Goal: Information Seeking & Learning: Find specific fact

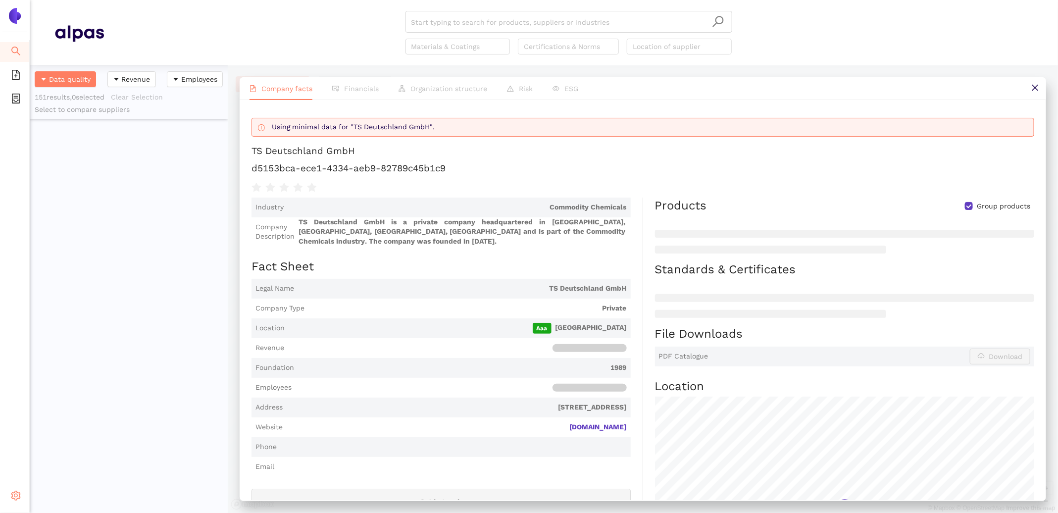
scroll to position [87, 0]
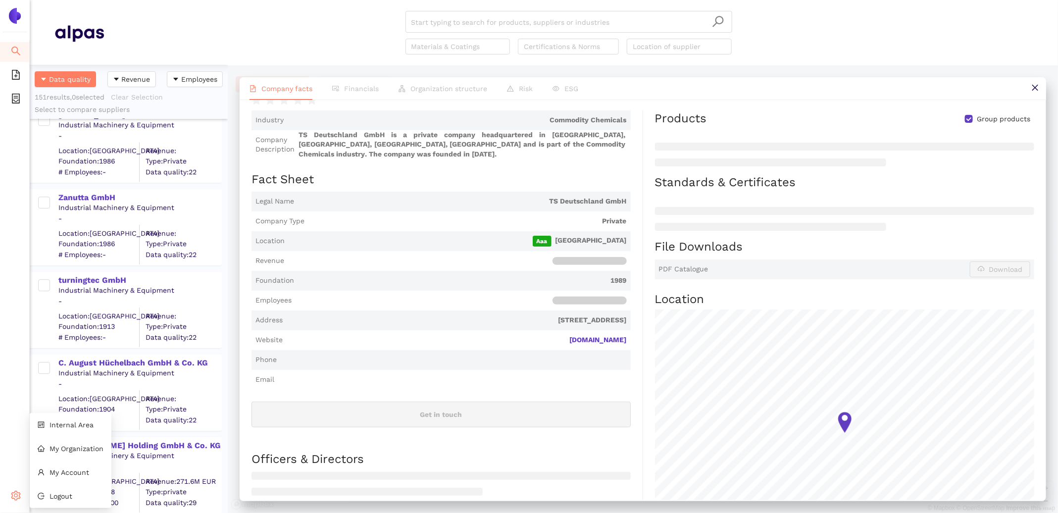
click at [14, 500] on icon "setting" at bounding box center [16, 496] width 10 height 10
click at [79, 433] on li "Internal Area" at bounding box center [71, 425] width 82 height 20
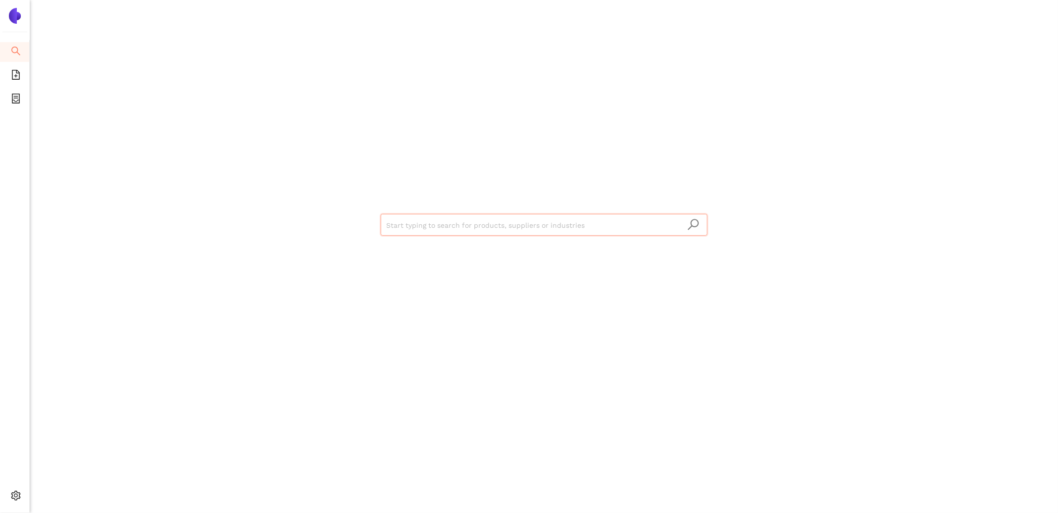
click at [456, 223] on input "search" at bounding box center [544, 225] width 315 height 22
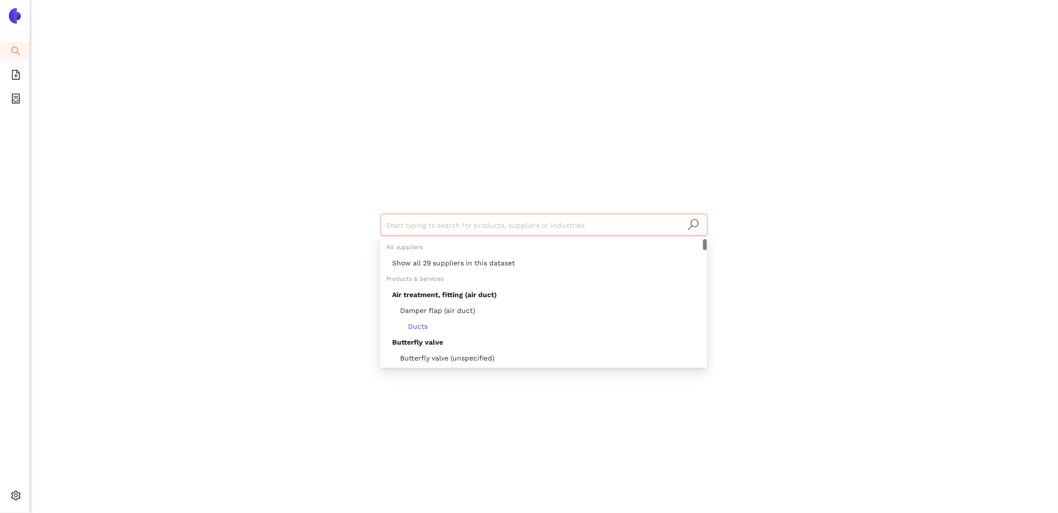
click at [456, 223] on input "search" at bounding box center [544, 225] width 315 height 22
click at [466, 263] on div "Show all 29 suppliers in this dataset" at bounding box center [546, 263] width 309 height 11
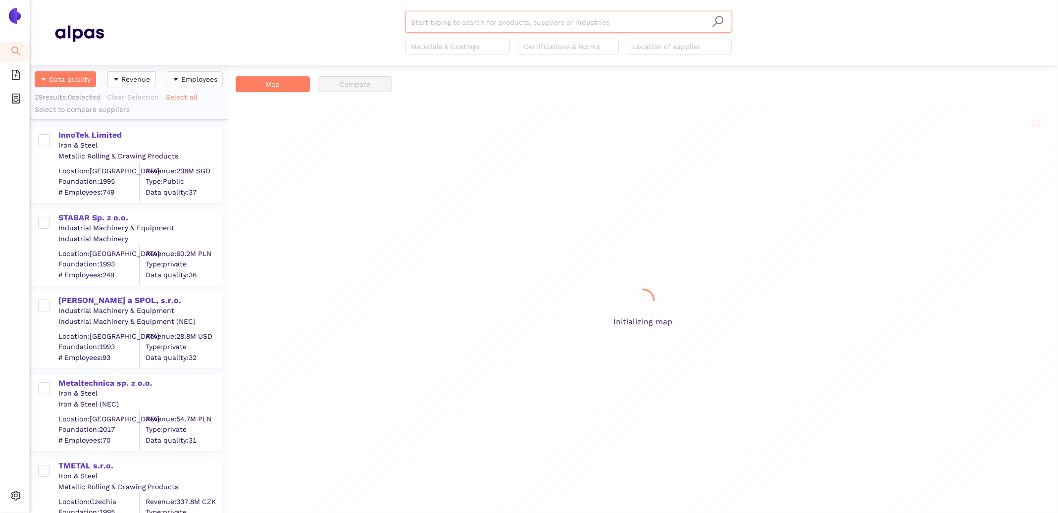
scroll to position [448, 198]
click at [89, 135] on div "InnoTek Limited" at bounding box center [139, 135] width 162 height 11
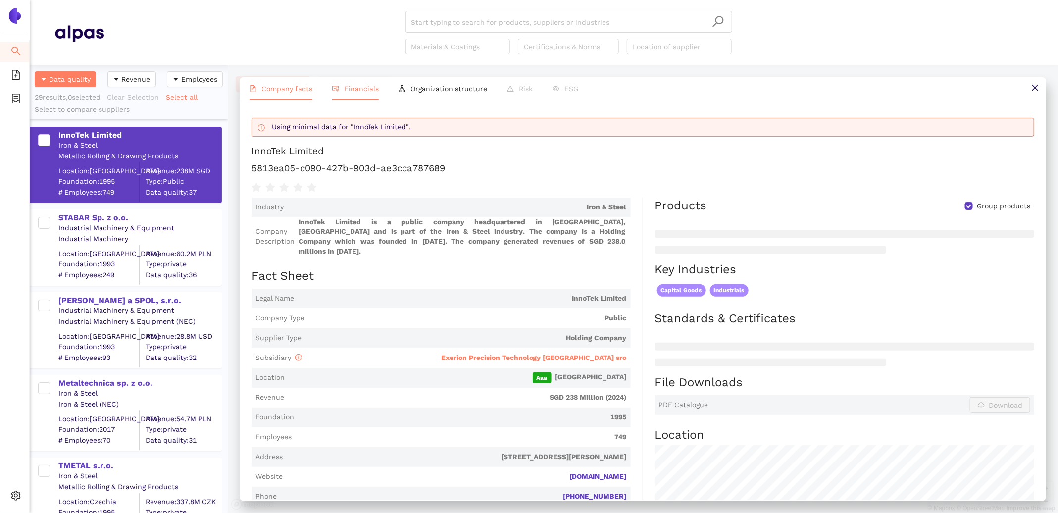
click at [350, 86] on span "Financials" at bounding box center [361, 89] width 35 height 8
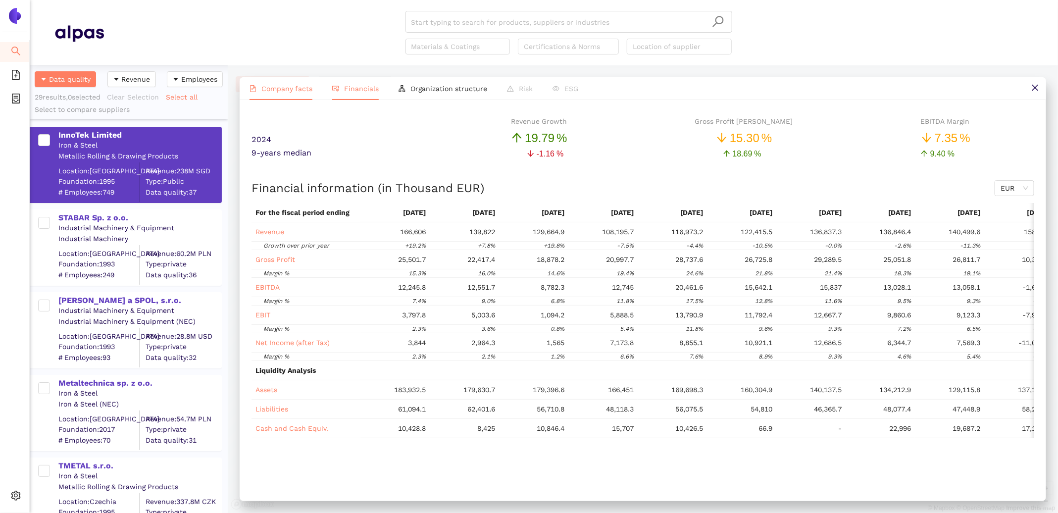
click at [289, 91] on span "Company facts" at bounding box center [287, 89] width 51 height 8
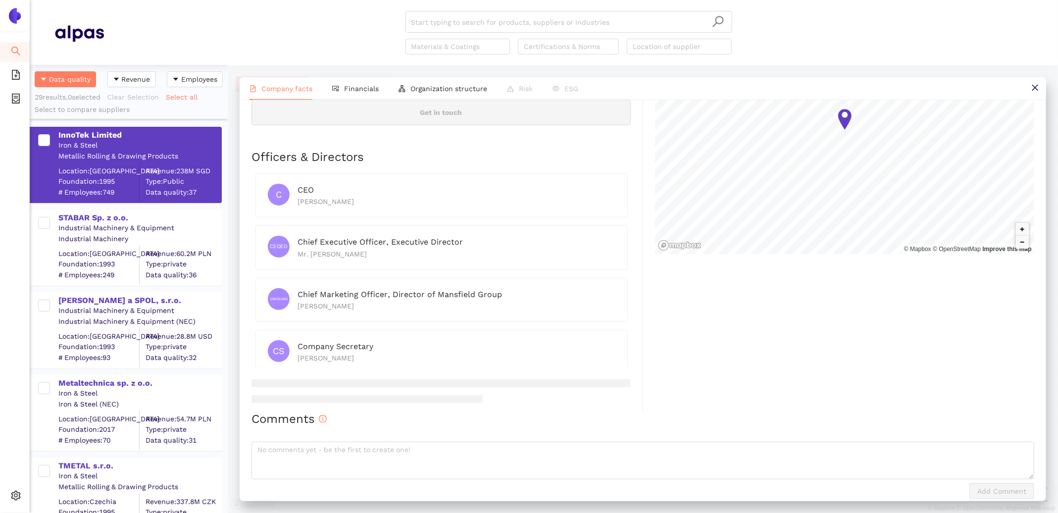
scroll to position [0, 0]
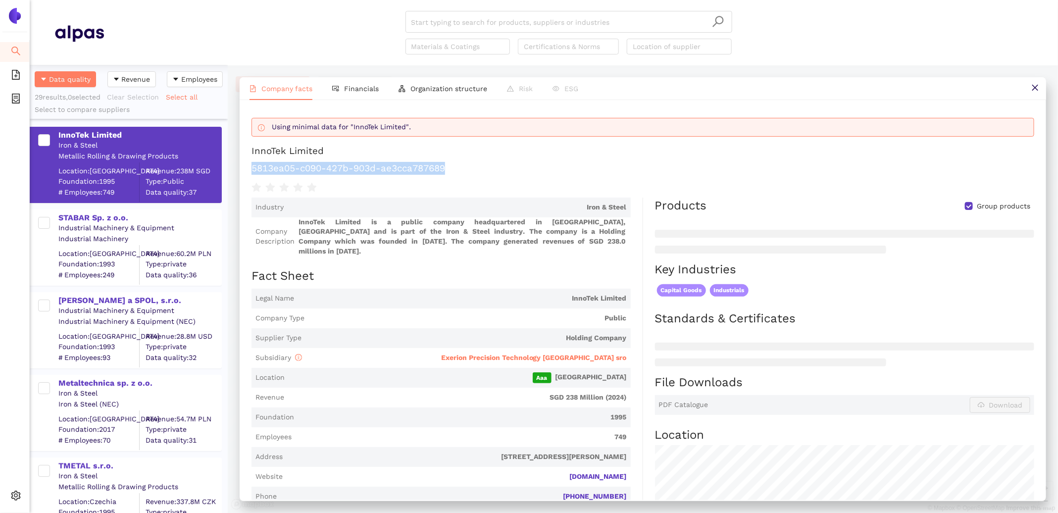
drag, startPoint x: 470, startPoint y: 167, endPoint x: 252, endPoint y: 169, distance: 217.4
click at [252, 169] on h1 "5813ea05-c090-427b-903d-ae3cca787689" at bounding box center [643, 168] width 783 height 13
copy h1 "5813ea05-c090-427b-903d-ae3cca787689"
click at [536, 354] on span "Exerion Precision Technology [GEOGRAPHIC_DATA] sro" at bounding box center [534, 358] width 186 height 8
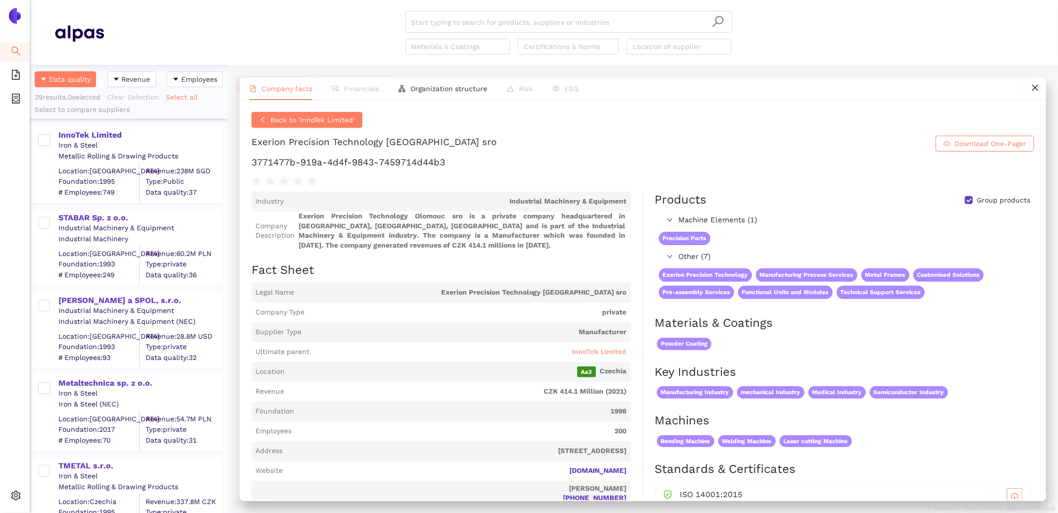
click at [611, 350] on span "InnoTek Limited" at bounding box center [600, 352] width 54 height 10
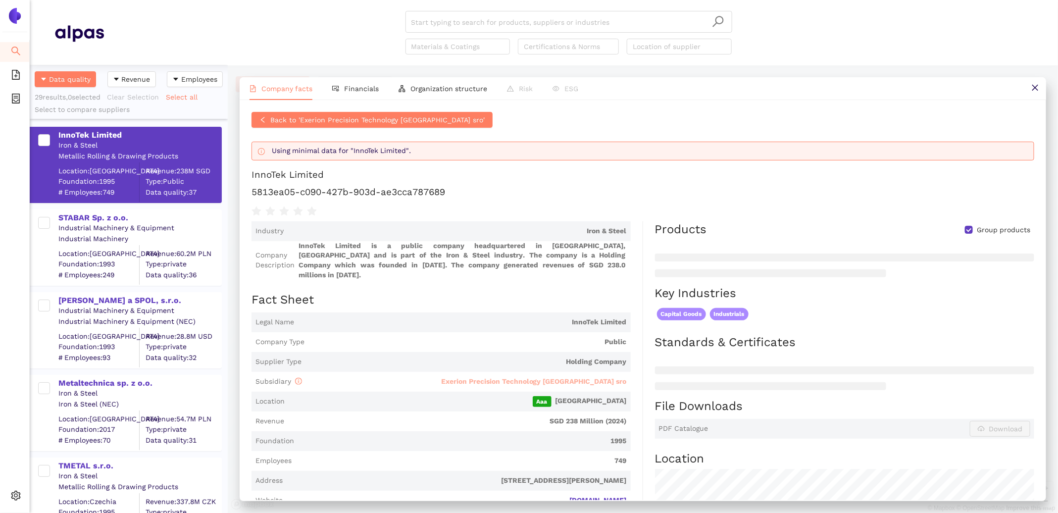
click at [533, 377] on span "Exerion Precision Technology [GEOGRAPHIC_DATA] sro" at bounding box center [534, 381] width 186 height 8
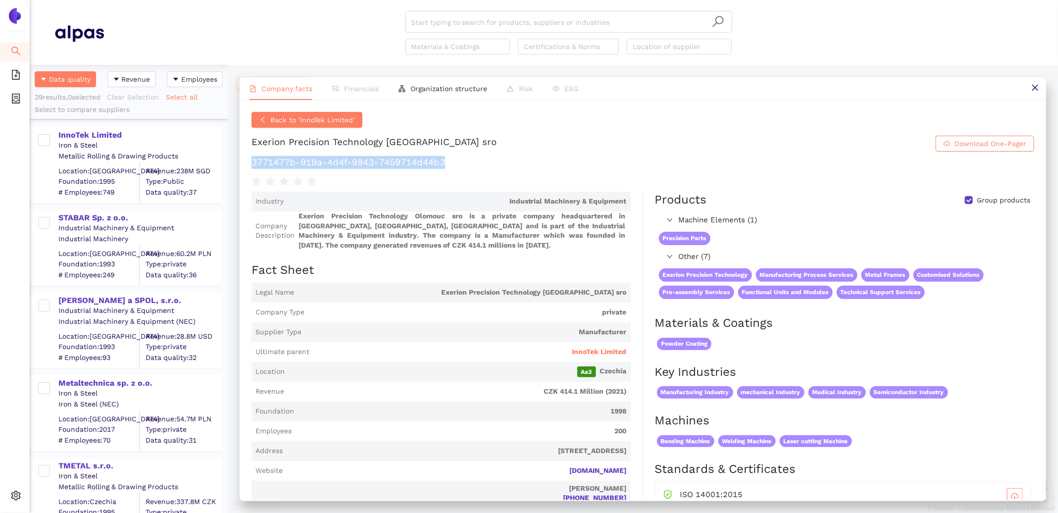
drag, startPoint x: 450, startPoint y: 165, endPoint x: 251, endPoint y: 159, distance: 198.7
click at [252, 159] on h1 "3771477b-919a-4d4f-9843-7459714d44b3" at bounding box center [643, 162] width 783 height 13
copy h1 "3771477b-919a-4d4f-9843-7459714d44b3"
click at [86, 215] on div "STABAR Sp. z o.o." at bounding box center [139, 217] width 162 height 11
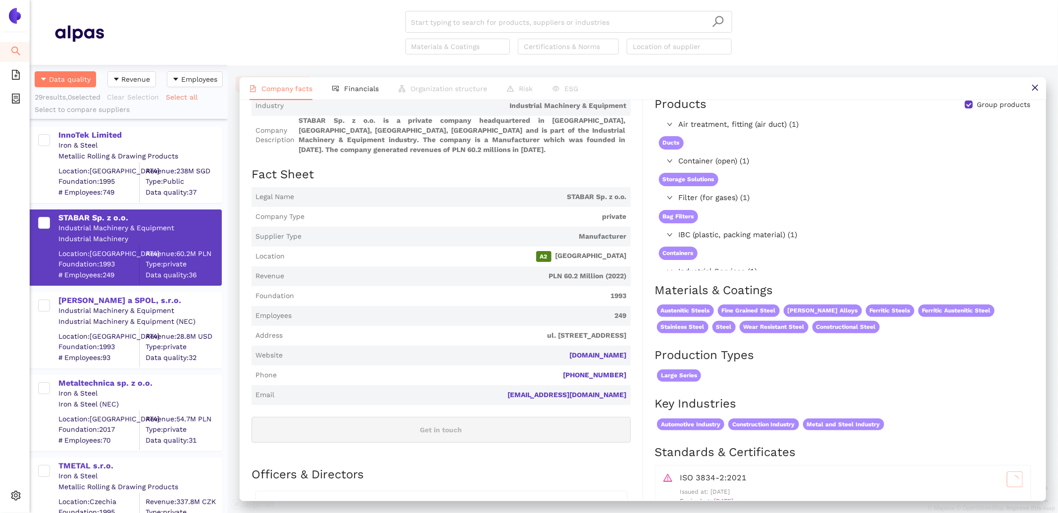
scroll to position [79, 0]
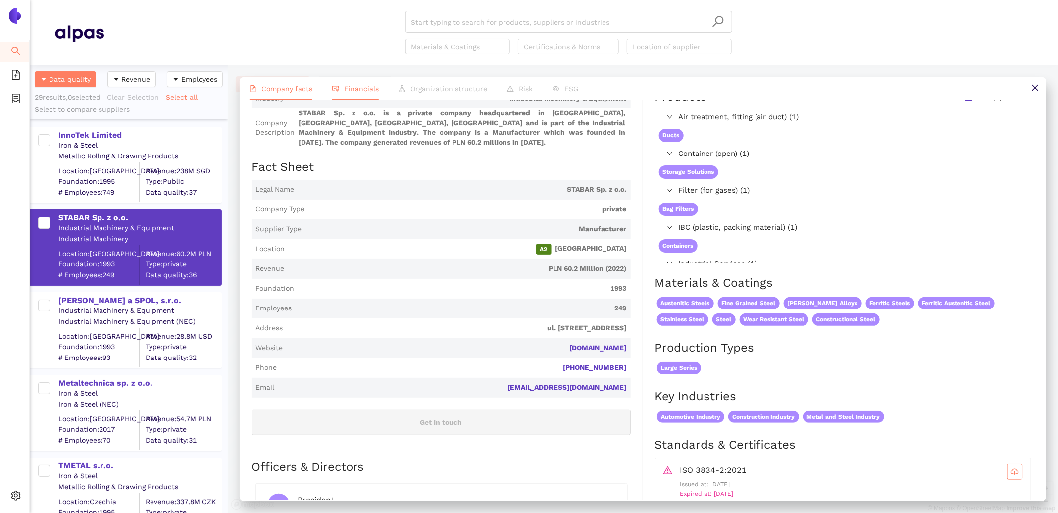
click at [366, 92] on span "Financials" at bounding box center [361, 89] width 35 height 8
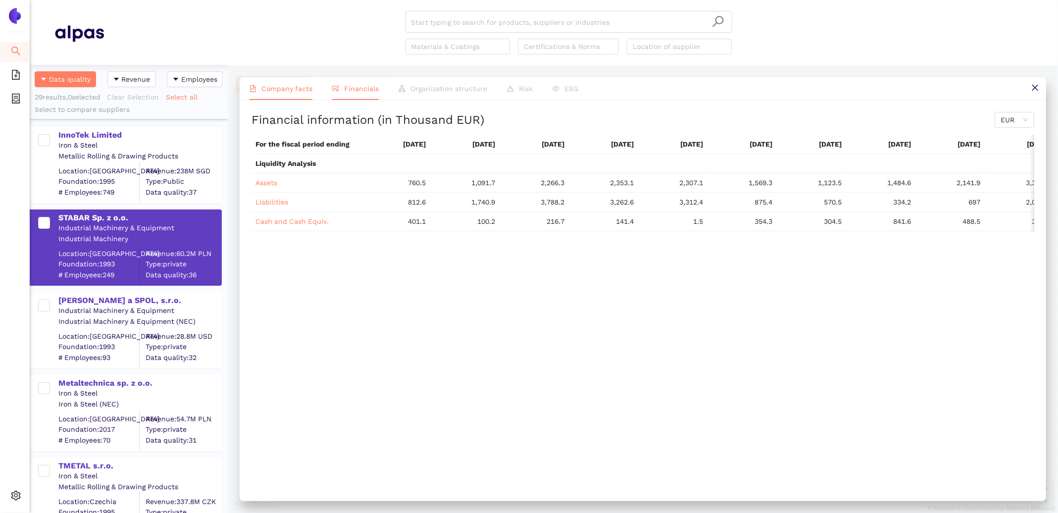
click at [300, 91] on span "Company facts" at bounding box center [287, 89] width 51 height 8
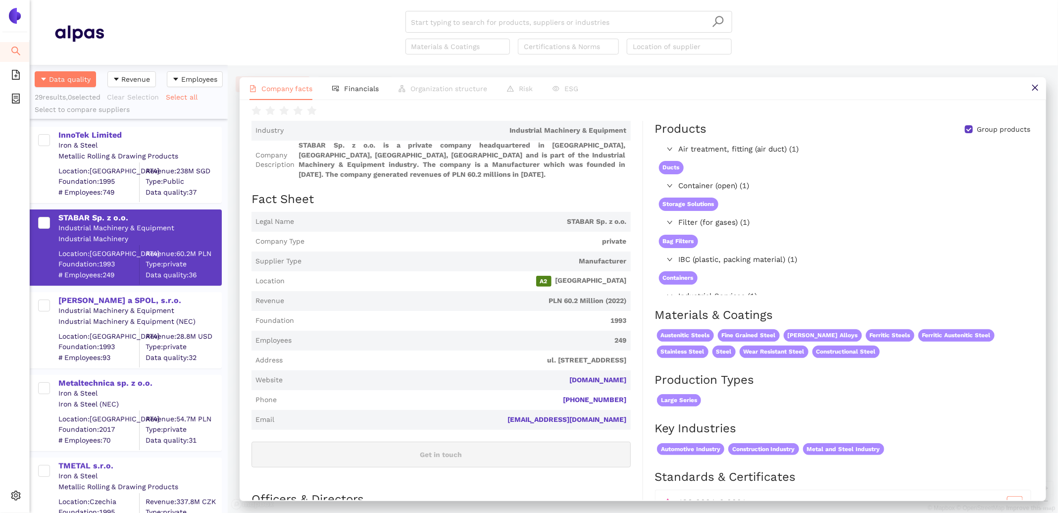
scroll to position [0, 0]
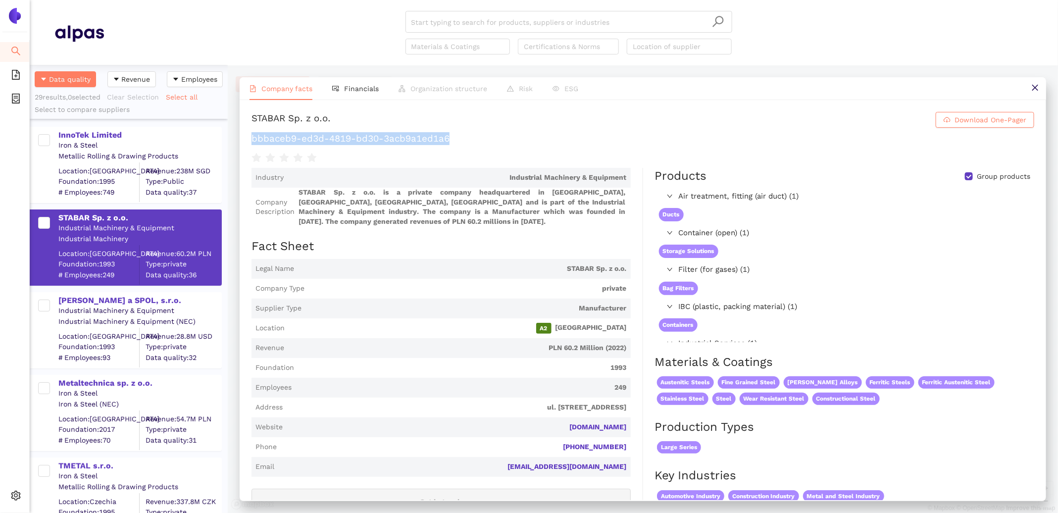
drag, startPoint x: 472, startPoint y: 141, endPoint x: 253, endPoint y: 141, distance: 218.4
click at [253, 141] on h1 "bbbaceb9-ed3d-4819-bd30-3acb9a1ed1a6" at bounding box center [643, 138] width 783 height 13
copy h1 "bbbaceb9-ed3d-4819-bd30-3acb9a1ed1a6"
click at [83, 296] on div "ŠVEC a SPOL, s.r.o." at bounding box center [139, 300] width 162 height 11
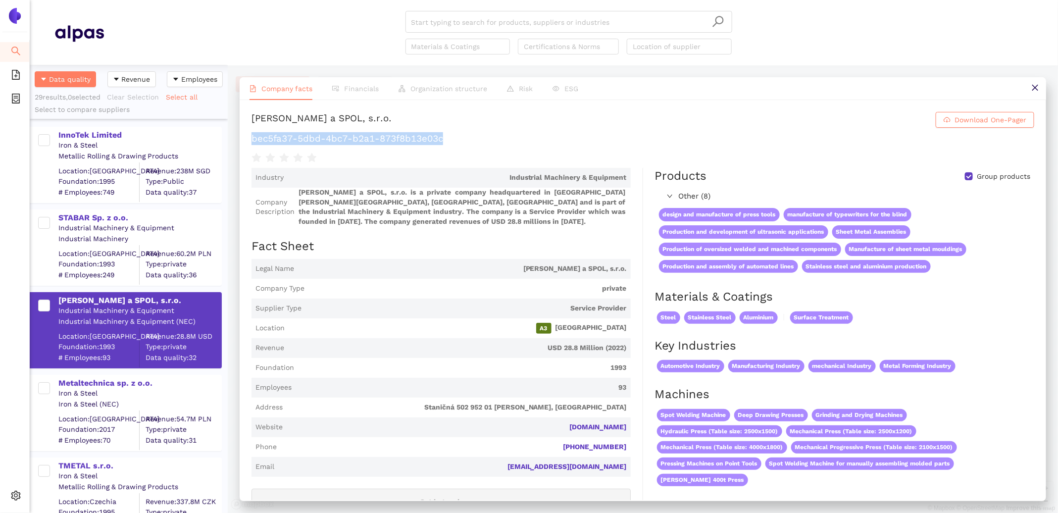
drag, startPoint x: 457, startPoint y: 136, endPoint x: 252, endPoint y: 135, distance: 205.0
click at [252, 135] on h1 "bec5fa37-5dbd-4bc7-b2a1-873f8b13e03c" at bounding box center [643, 138] width 783 height 13
copy h1 "bec5fa37-5dbd-4bc7-b2a1-873f8b13e03c"
click at [78, 383] on div "Metaltechnica sp. z o.o." at bounding box center [139, 383] width 162 height 11
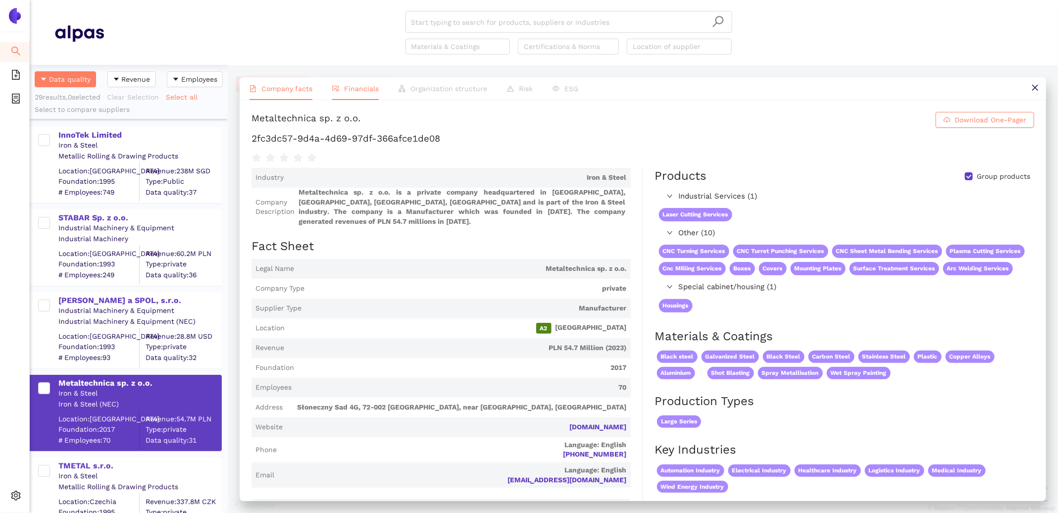
click at [363, 87] on span "Financials" at bounding box center [361, 89] width 35 height 8
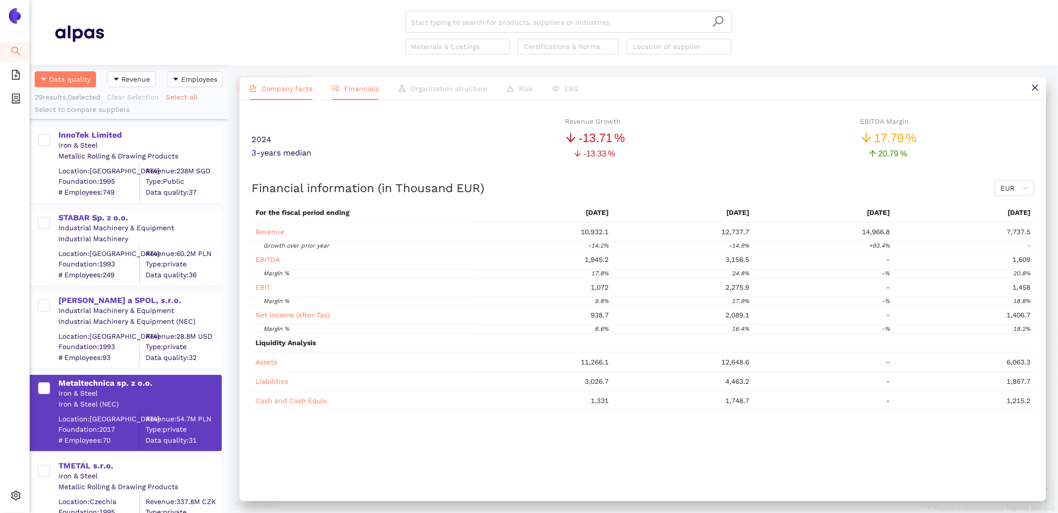
click at [274, 88] on span "Company facts" at bounding box center [287, 89] width 51 height 8
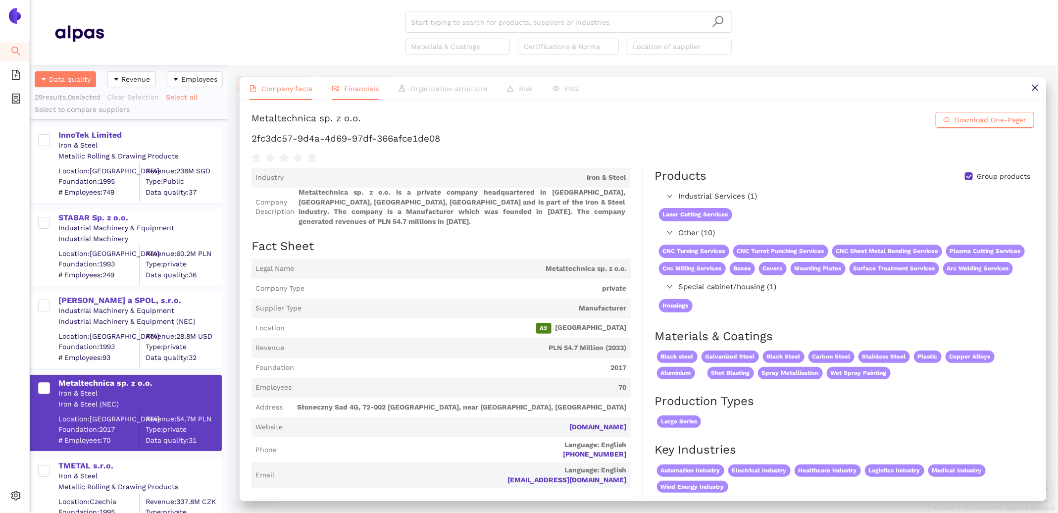
click at [346, 88] on span "Financials" at bounding box center [361, 89] width 35 height 8
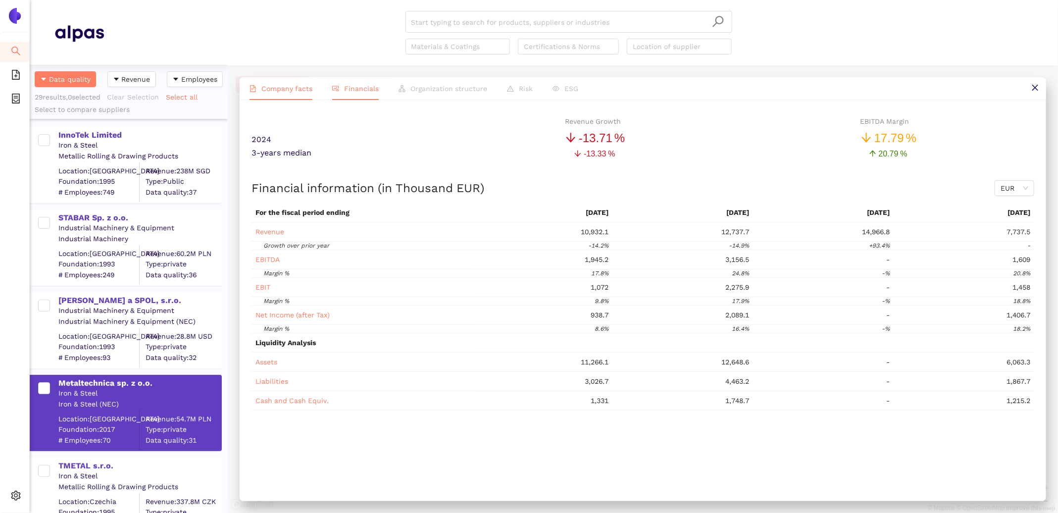
click at [303, 88] on span "Company facts" at bounding box center [287, 89] width 51 height 8
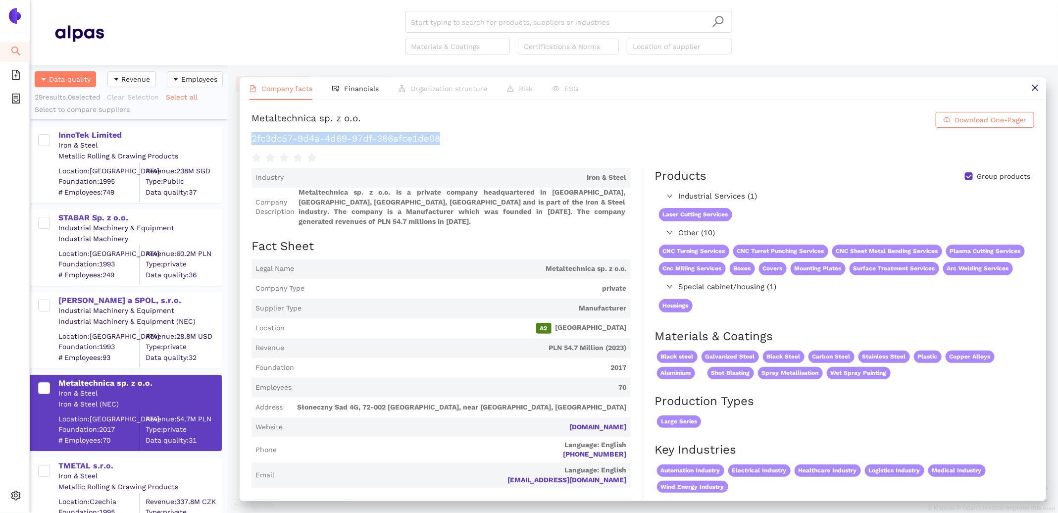
drag, startPoint x: 441, startPoint y: 136, endPoint x: 253, endPoint y: 140, distance: 188.2
click at [253, 140] on h1 "2fc3dc57-9d4a-4d69-97df-366afce1de08" at bounding box center [643, 138] width 783 height 13
copy h1 "2fc3dc57-9d4a-4d69-97df-366afce1de08"
click at [92, 464] on div "TMETAL s.r.o." at bounding box center [139, 466] width 162 height 11
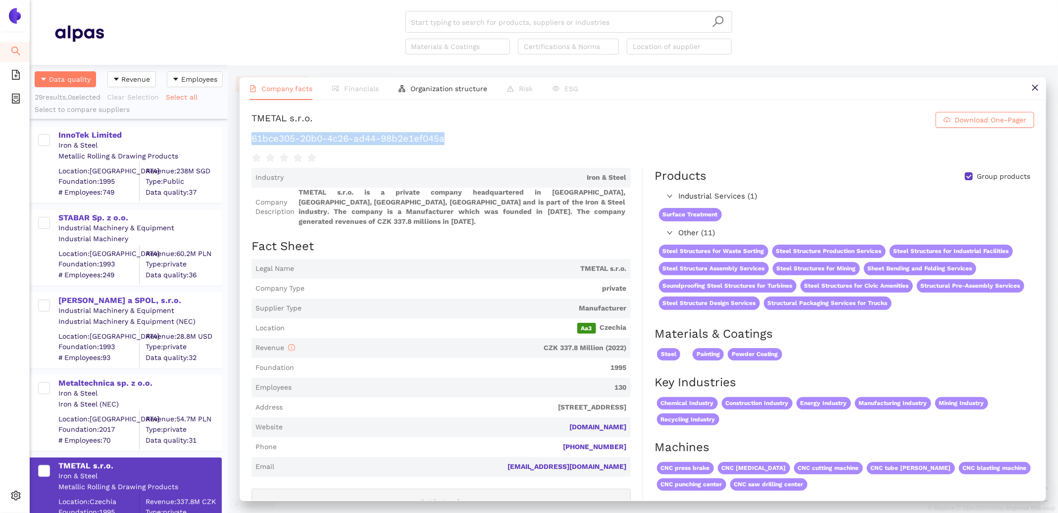
drag, startPoint x: 458, startPoint y: 137, endPoint x: 253, endPoint y: 138, distance: 204.5
click at [253, 138] on h1 "61bce305-20b0-4c26-ad44-98b2e1ef045a" at bounding box center [643, 138] width 783 height 13
copy h1 "61bce305-20b0-4c26-ad44-98b2e1ef045a"
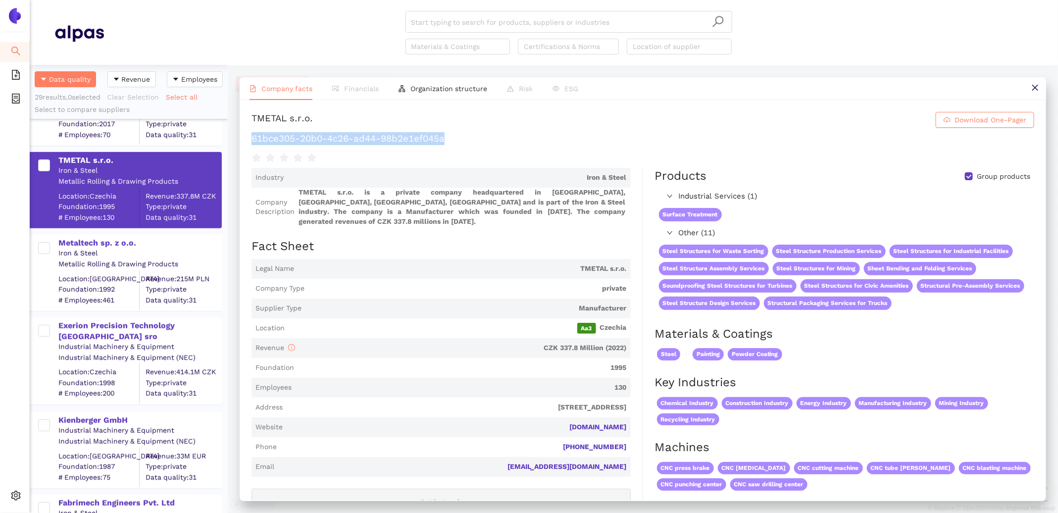
scroll to position [350, 0]
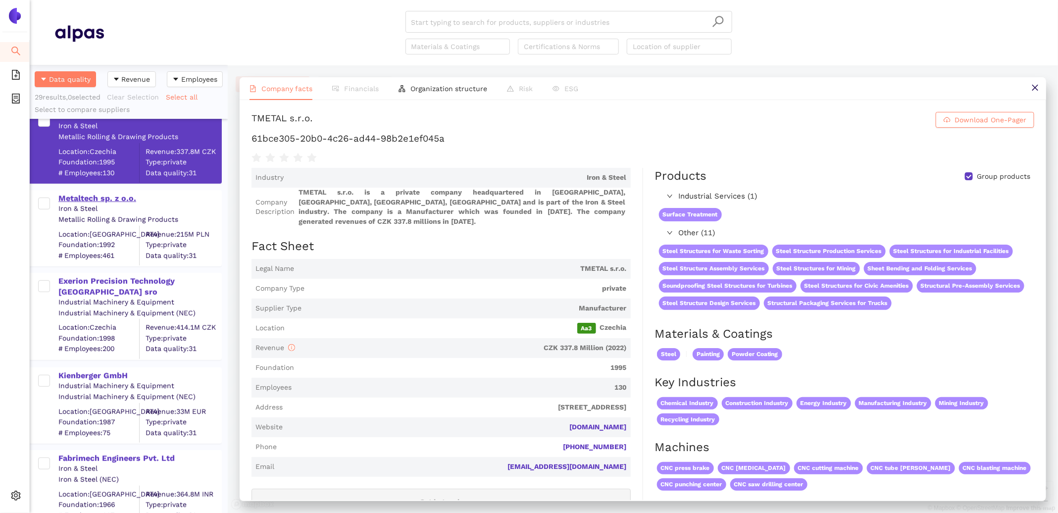
click at [107, 198] on div "Metaltech sp. z o.o." at bounding box center [139, 198] width 162 height 11
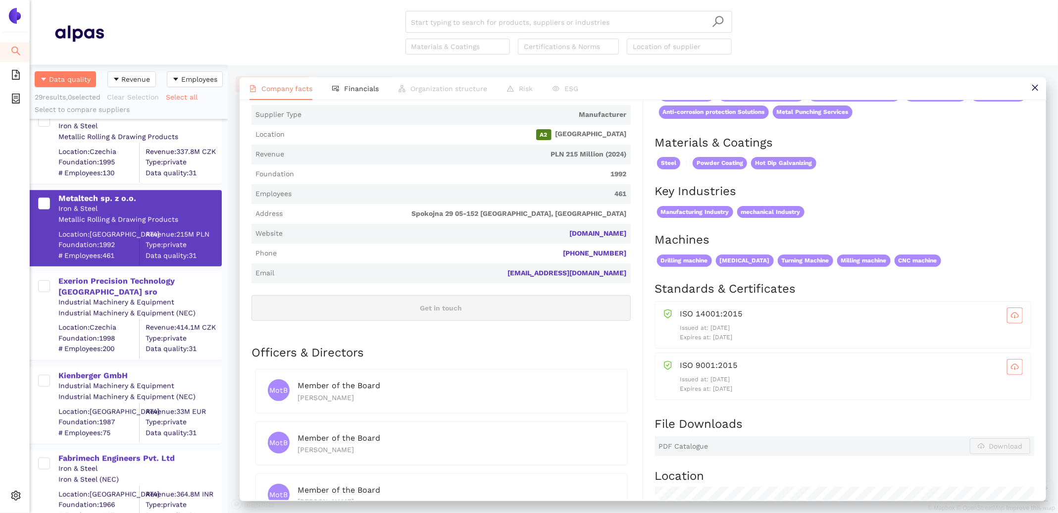
scroll to position [0, 0]
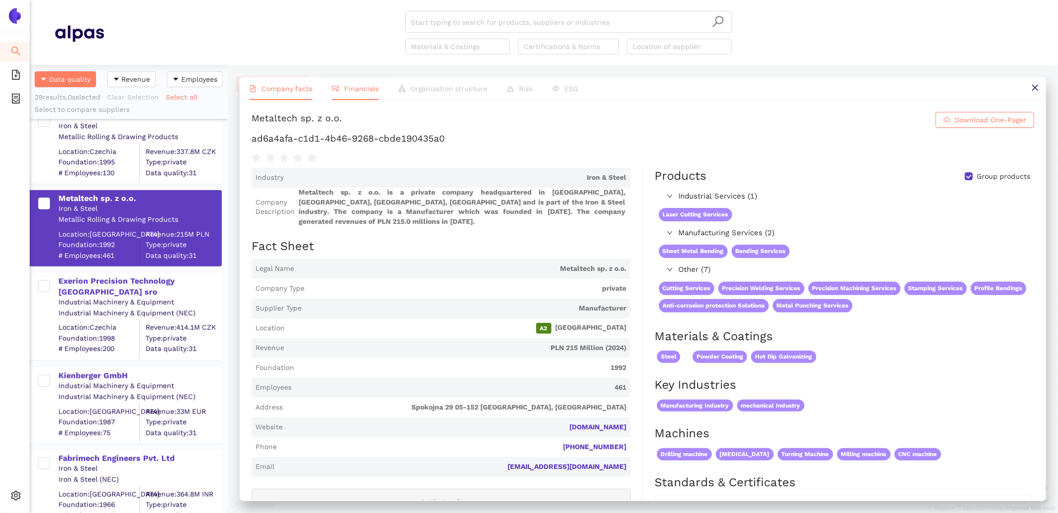
click at [380, 94] on li "Financials" at bounding box center [355, 88] width 66 height 23
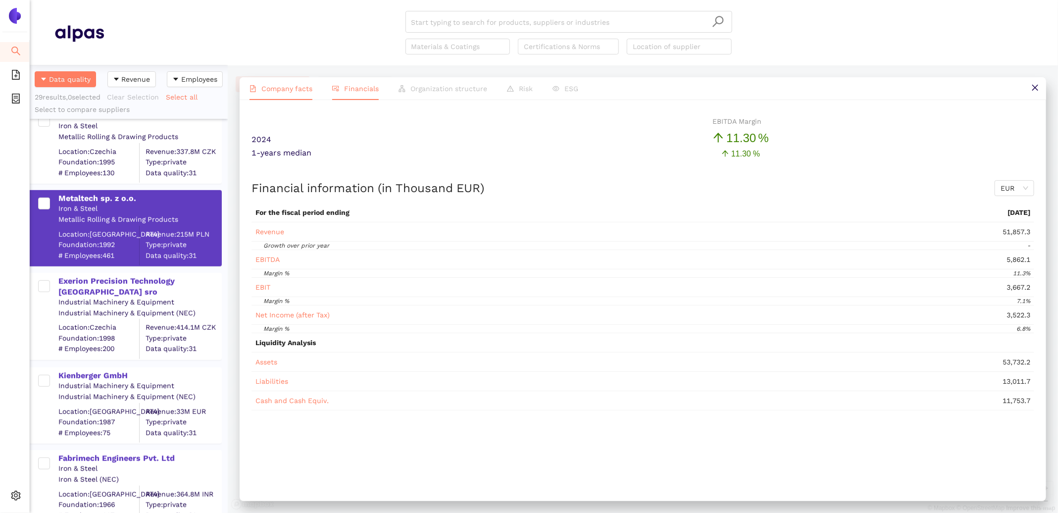
click at [270, 87] on span "Company facts" at bounding box center [287, 89] width 51 height 8
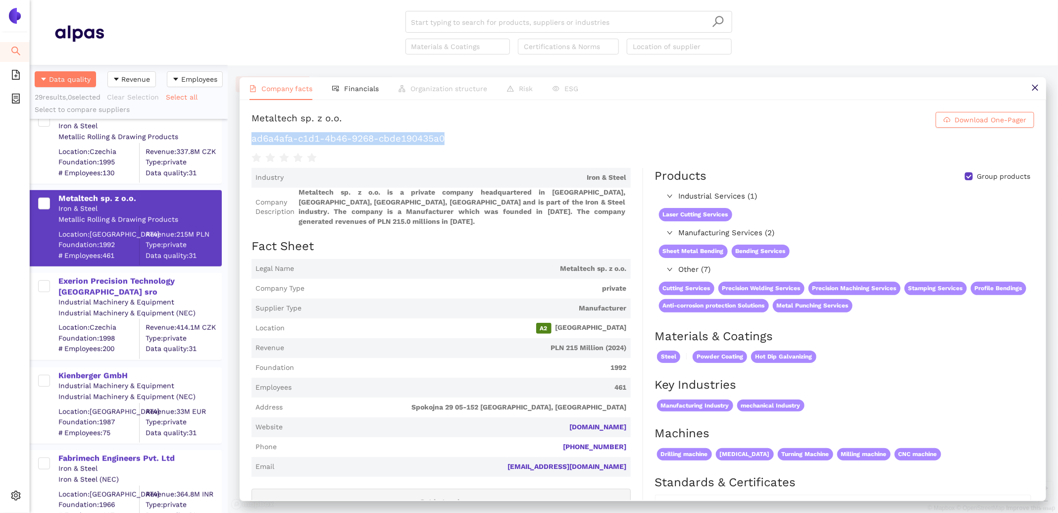
drag, startPoint x: 459, startPoint y: 141, endPoint x: 246, endPoint y: 138, distance: 212.5
click at [246, 138] on div "Metaltech sp. z o.o. Download One-Pager ad6a4afa-c1d1-4b46-9268-cbde190435a0 In…" at bounding box center [643, 300] width 807 height 400
copy h1 "ad6a4afa-c1d1-4b46-9268-cbde190435a0"
click at [155, 269] on div "Exerion Precision Technology Olomouc sro Industrial Machinery & Equipment Indus…" at bounding box center [129, 312] width 198 height 95
click at [157, 277] on div "Exerion Precision Technology [GEOGRAPHIC_DATA] sro" at bounding box center [139, 287] width 162 height 22
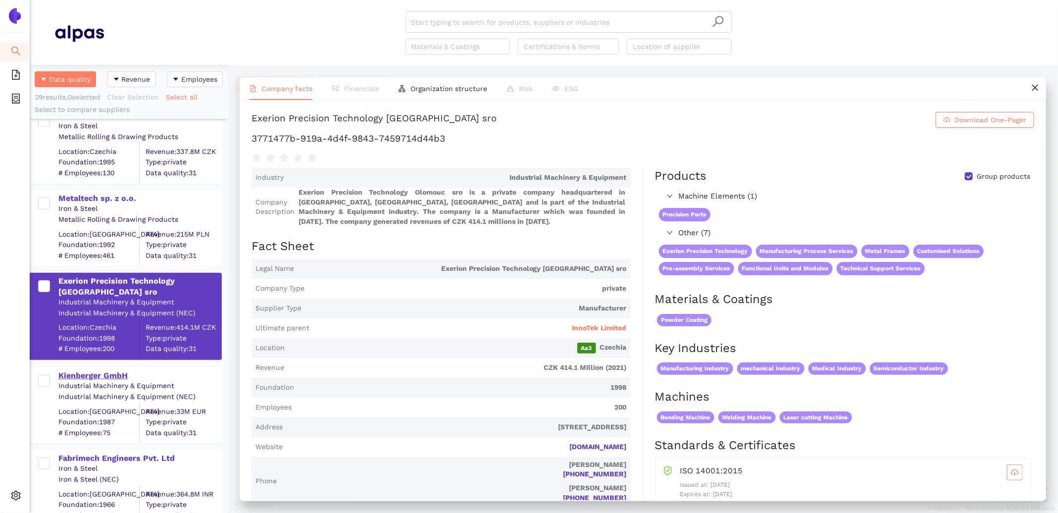
click at [80, 374] on div "Kienberger GmbH" at bounding box center [139, 375] width 162 height 11
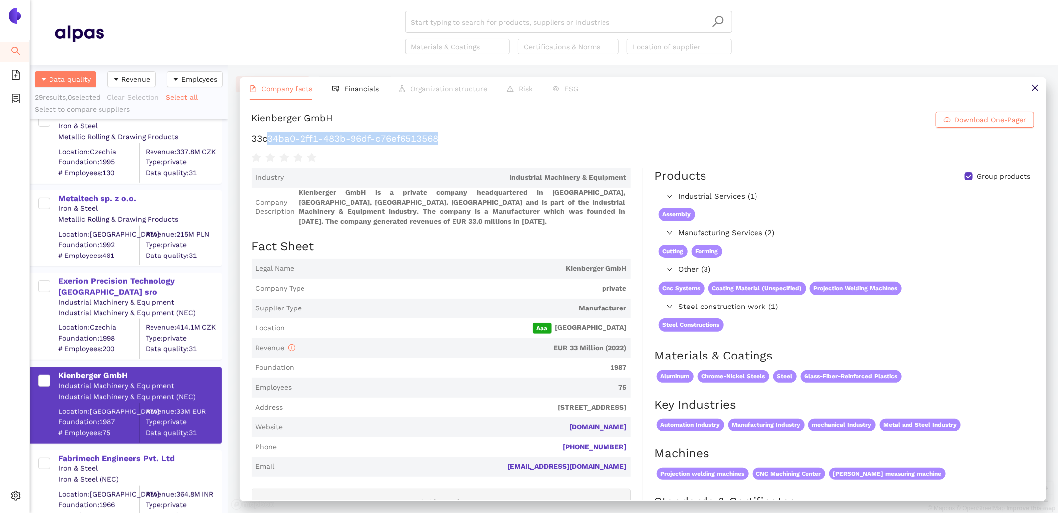
drag, startPoint x: 443, startPoint y: 133, endPoint x: 266, endPoint y: 131, distance: 176.8
click at [266, 132] on div "Kienberger GmbH Download One-Pager 33c34ba0-2ff1-483b-96df-c76ef6513568" at bounding box center [643, 138] width 783 height 52
click at [73, 457] on div "Fabrimech Engineers Pvt. Ltd" at bounding box center [139, 458] width 162 height 11
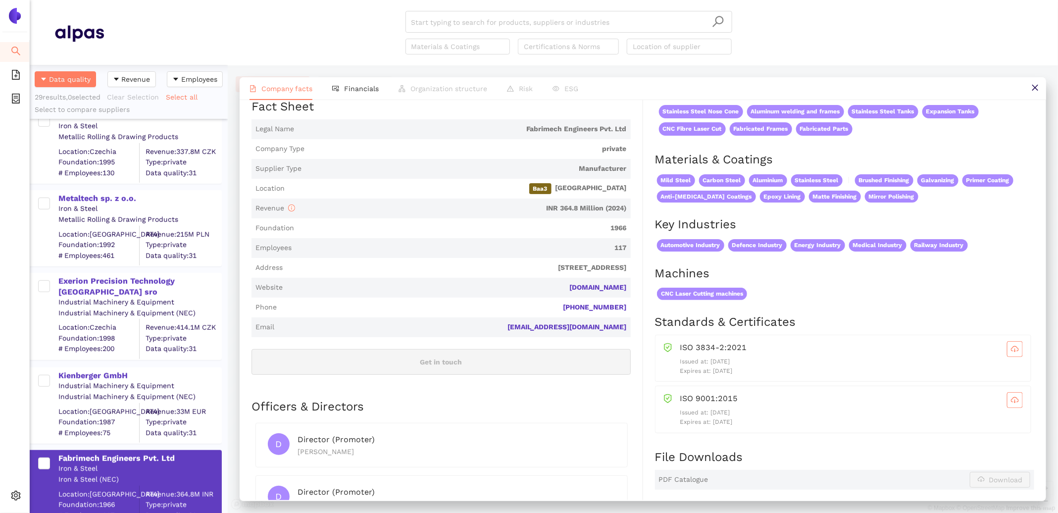
scroll to position [150, 0]
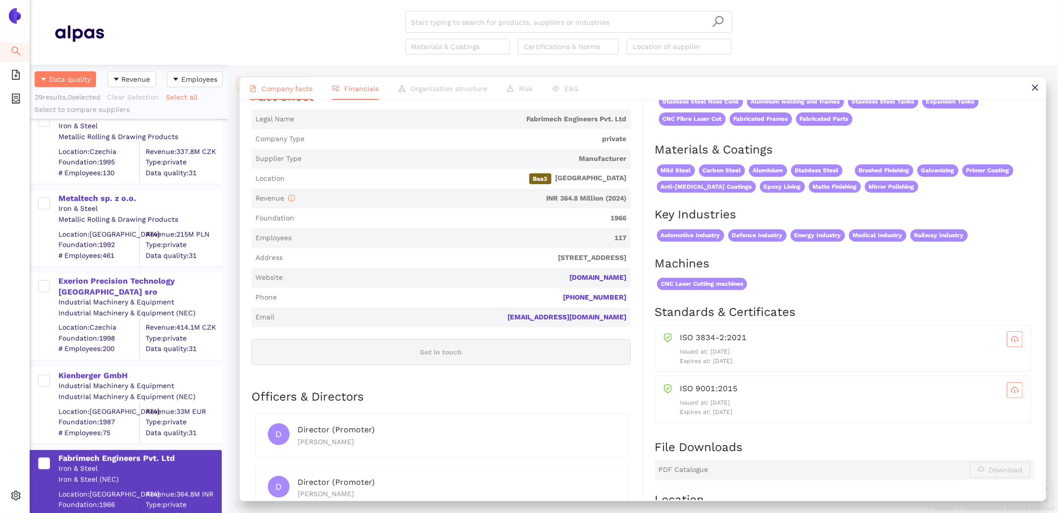
click at [360, 88] on span "Financials" at bounding box center [361, 89] width 35 height 8
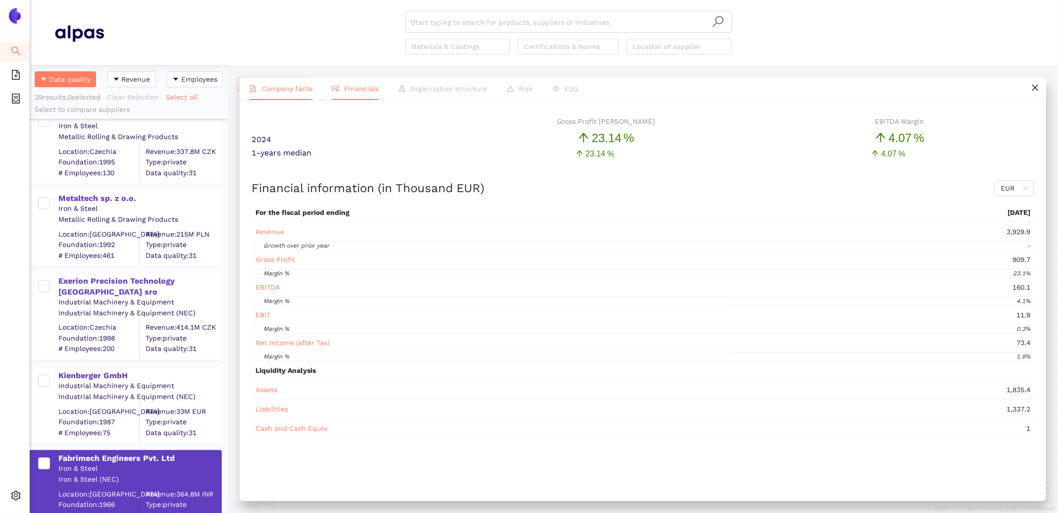
click at [298, 87] on span "Company facts" at bounding box center [287, 89] width 51 height 8
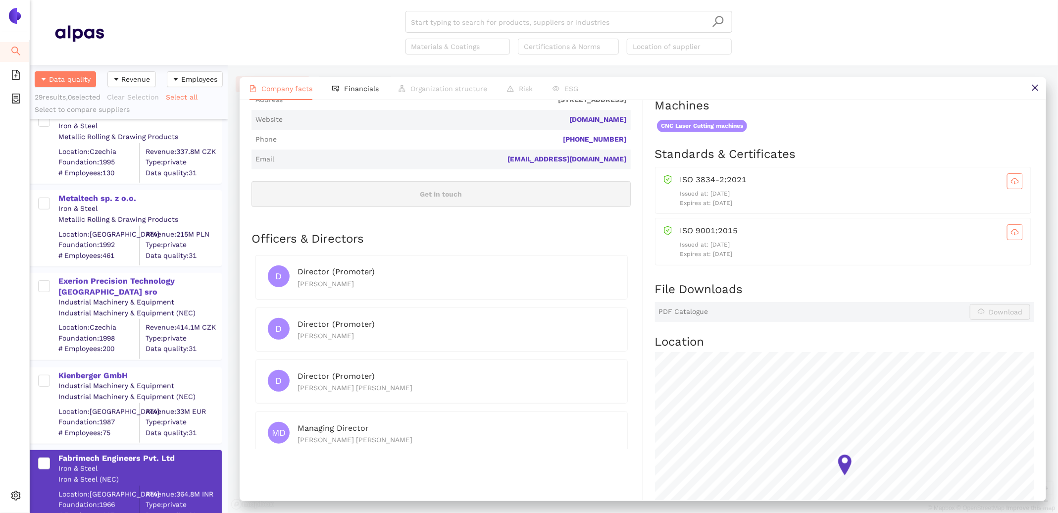
scroll to position [0, 0]
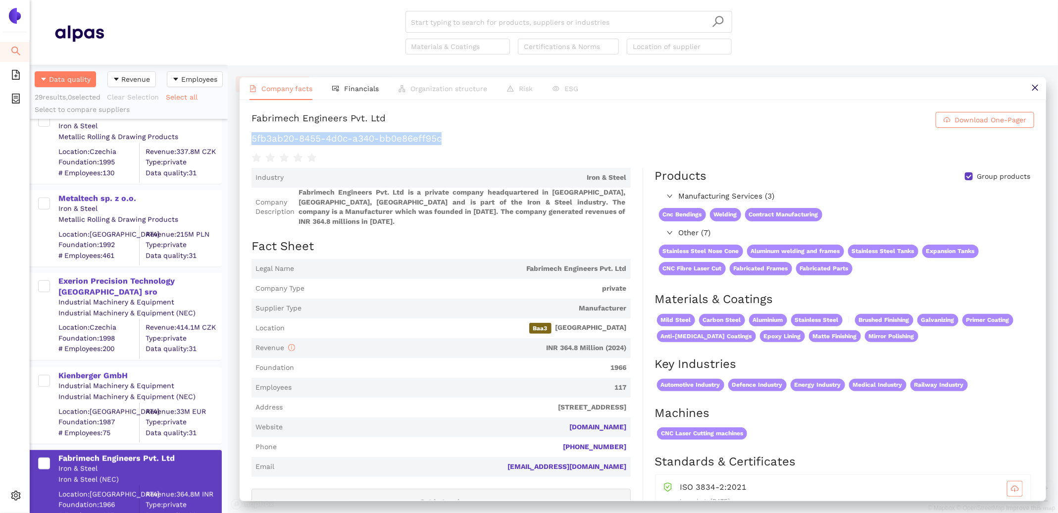
drag, startPoint x: 454, startPoint y: 142, endPoint x: 253, endPoint y: 141, distance: 200.6
click at [253, 141] on h1 "5fb3ab20-8455-4d0c-a340-bb0e86eff95c" at bounding box center [643, 138] width 783 height 13
copy h1 "5fb3ab20-8455-4d0c-a340-bb0e86eff95c"
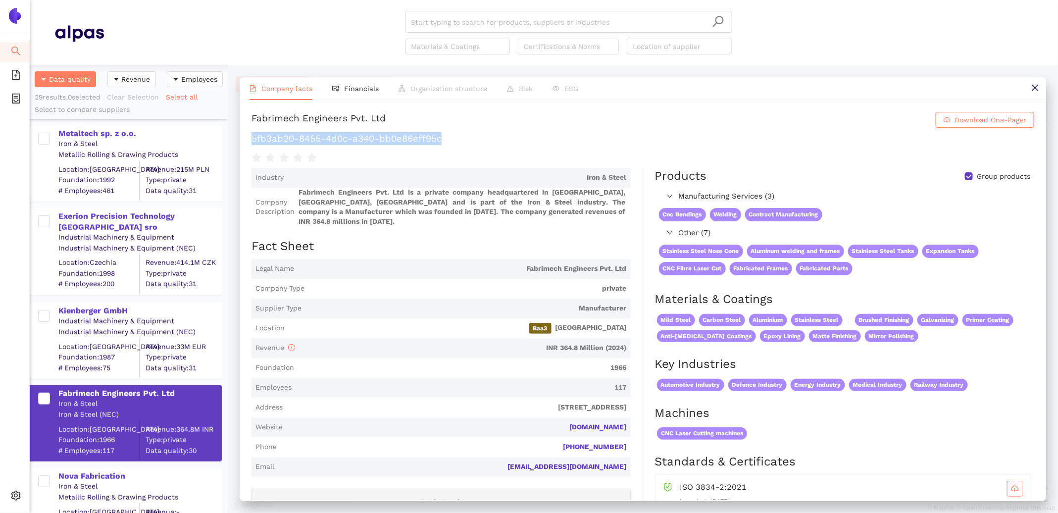
scroll to position [417, 0]
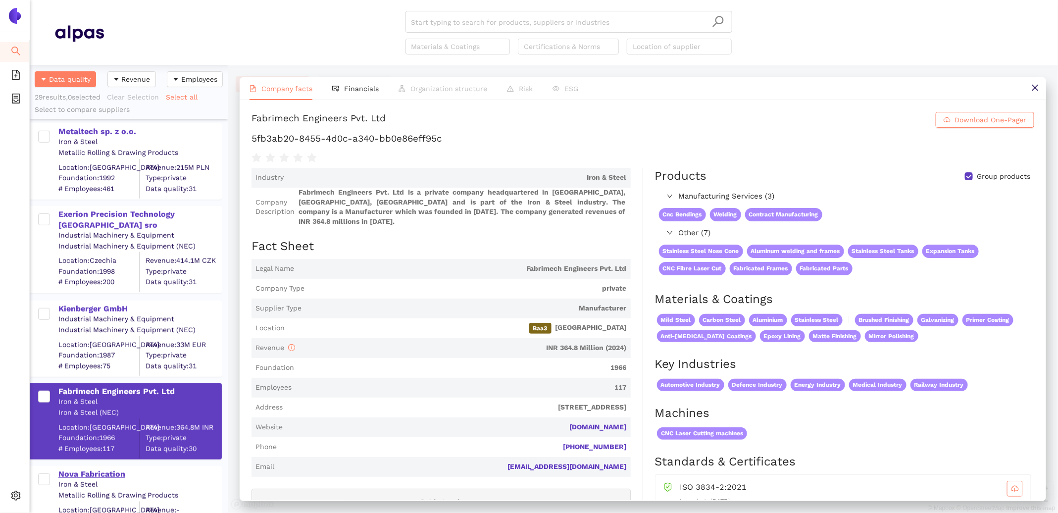
click at [110, 473] on div "Nova Fabrication" at bounding box center [139, 474] width 162 height 11
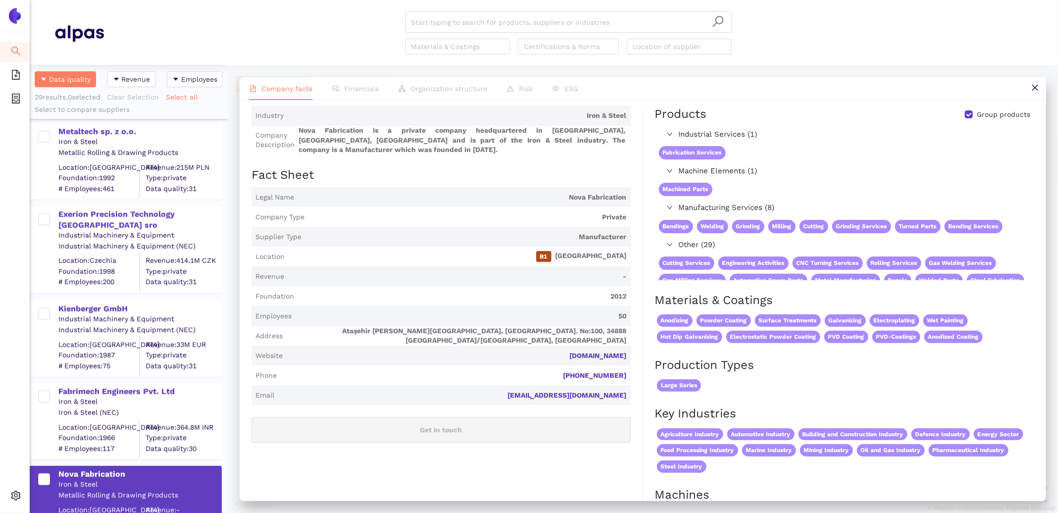
scroll to position [0, 0]
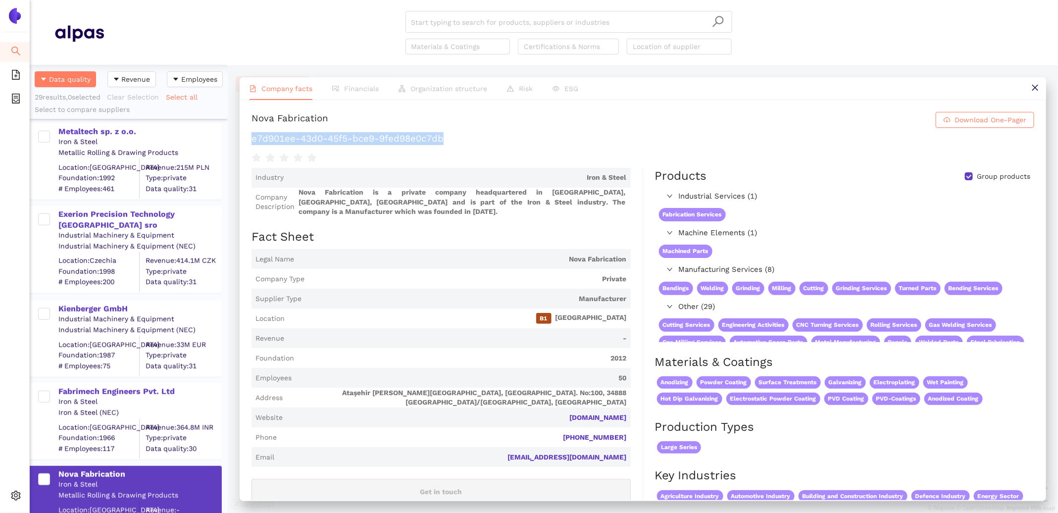
drag, startPoint x: 460, startPoint y: 141, endPoint x: 250, endPoint y: 137, distance: 210.5
click at [250, 137] on div "Nova Fabrication Download One-Pager e7d901ee-43d0-45f5-bce9-9fed98e0c7db Indust…" at bounding box center [643, 300] width 807 height 400
copy h1 "e7d901ee-43d0-45f5-bce9-9fed98e0c7db"
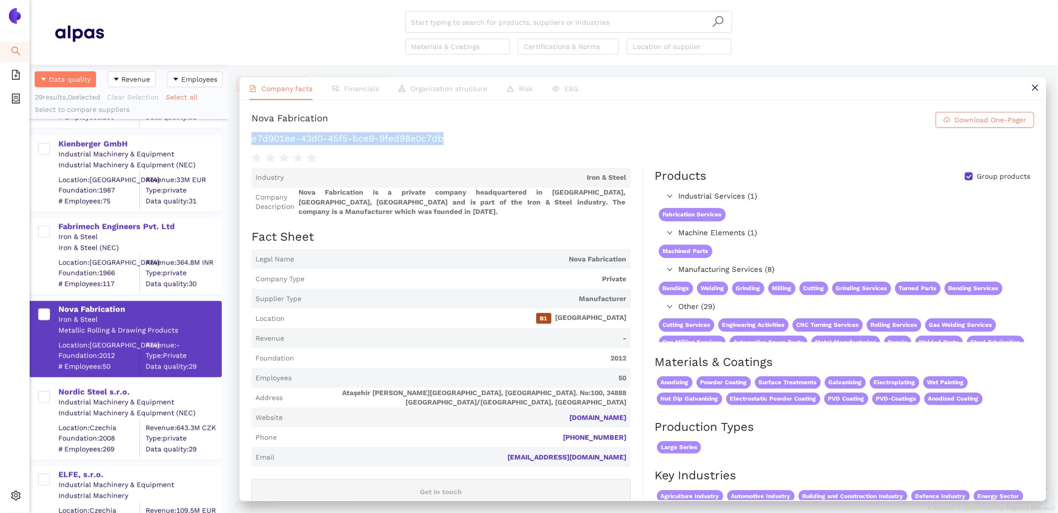
scroll to position [603, 0]
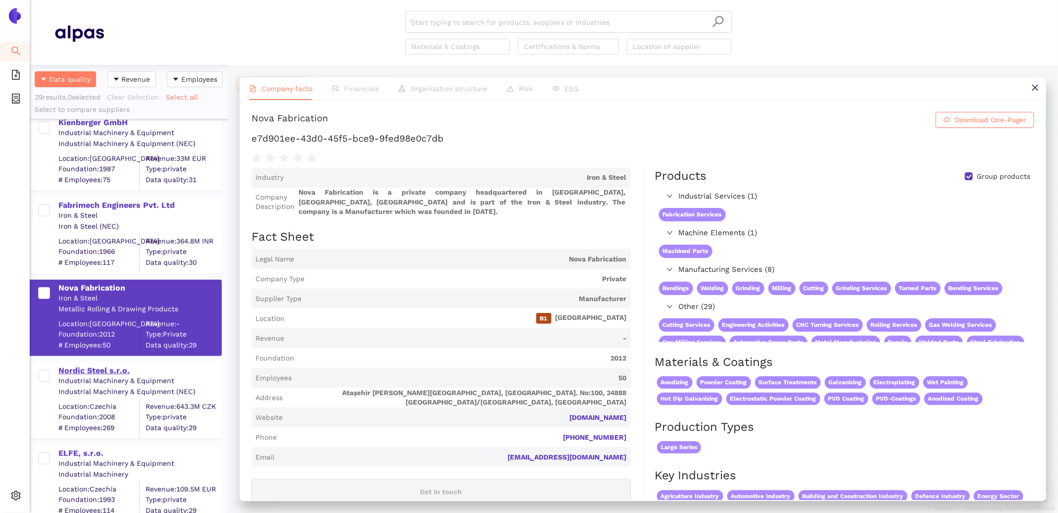
click at [101, 367] on div "Nordic Steel s.r.o." at bounding box center [139, 371] width 162 height 11
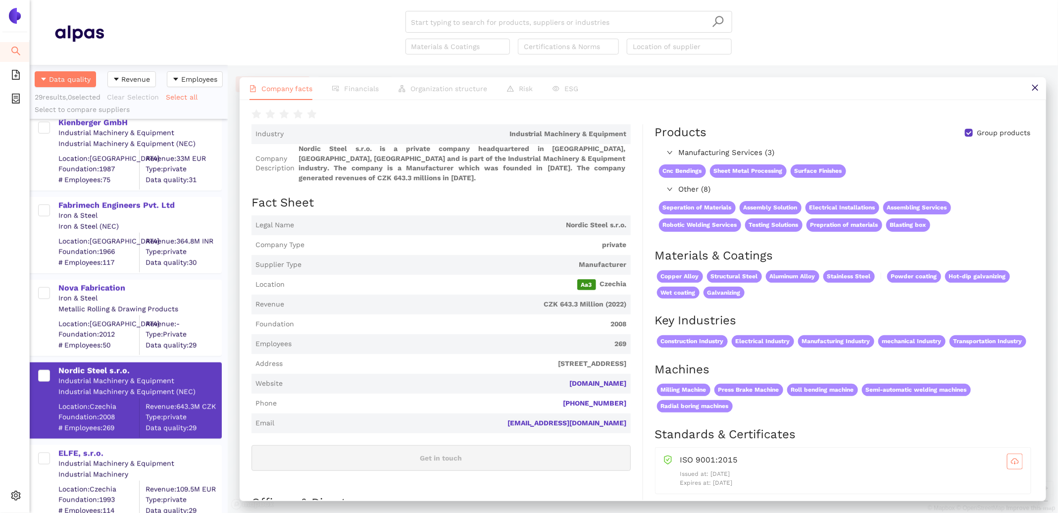
scroll to position [0, 0]
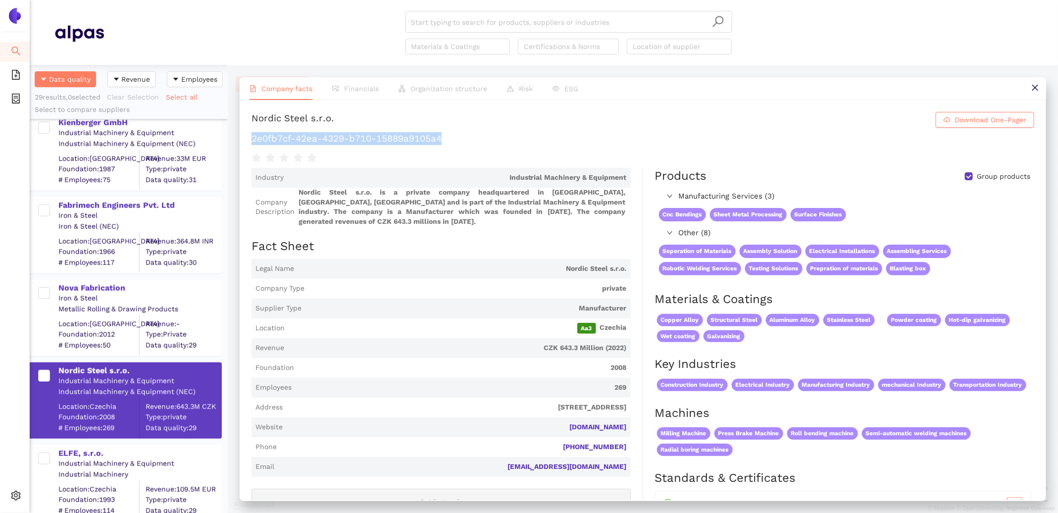
drag, startPoint x: 461, startPoint y: 142, endPoint x: 252, endPoint y: 139, distance: 208.5
click at [252, 139] on h1 "2e0fb7cf-42ea-4329-b710-15889a9105a4" at bounding box center [643, 138] width 783 height 13
copy h1 "2e0fb7cf-42ea-4329-b710-15889a9105a4"
click at [84, 455] on div "ELFE, s.r.o." at bounding box center [139, 453] width 162 height 11
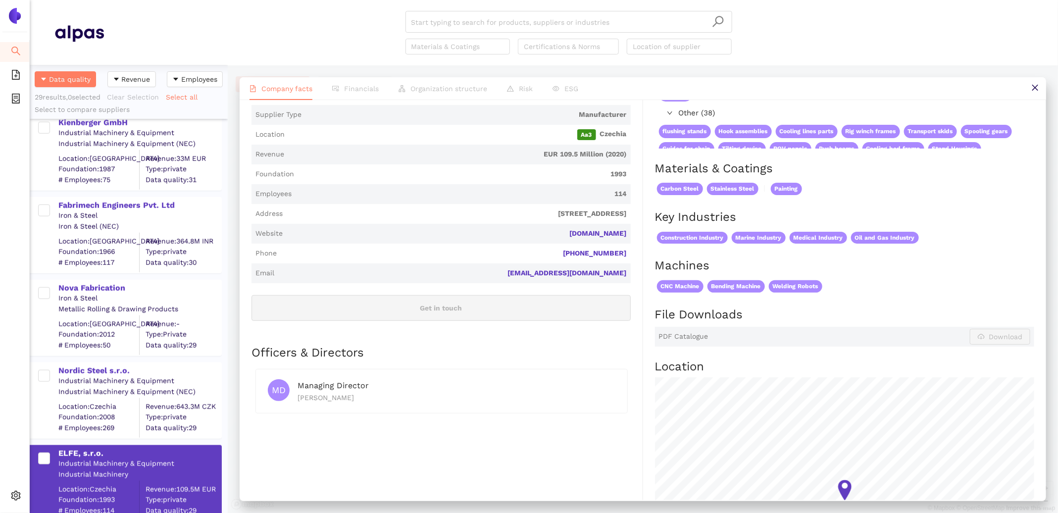
scroll to position [209, 0]
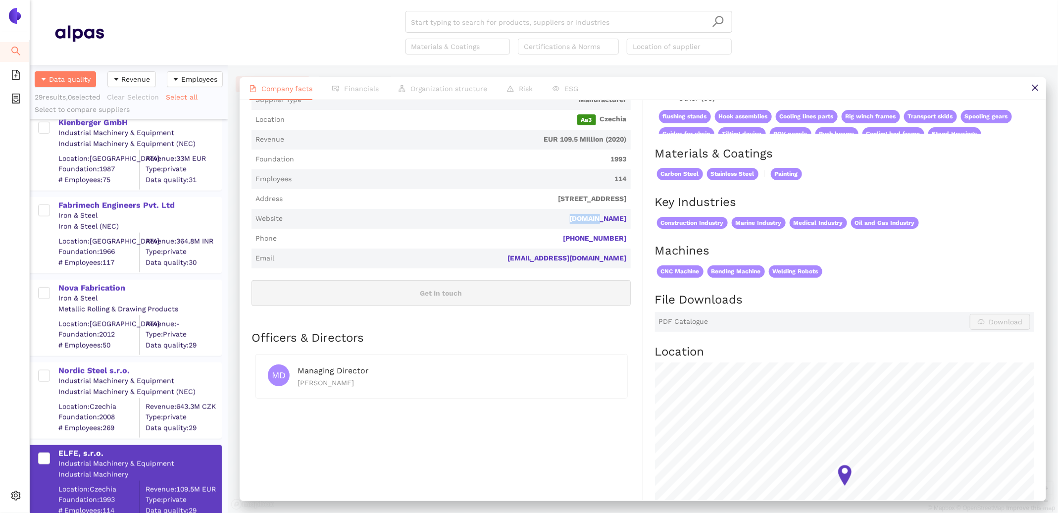
drag, startPoint x: 629, startPoint y: 207, endPoint x: 595, endPoint y: 206, distance: 33.2
click at [595, 209] on span "Website elfe.cz" at bounding box center [441, 219] width 379 height 20
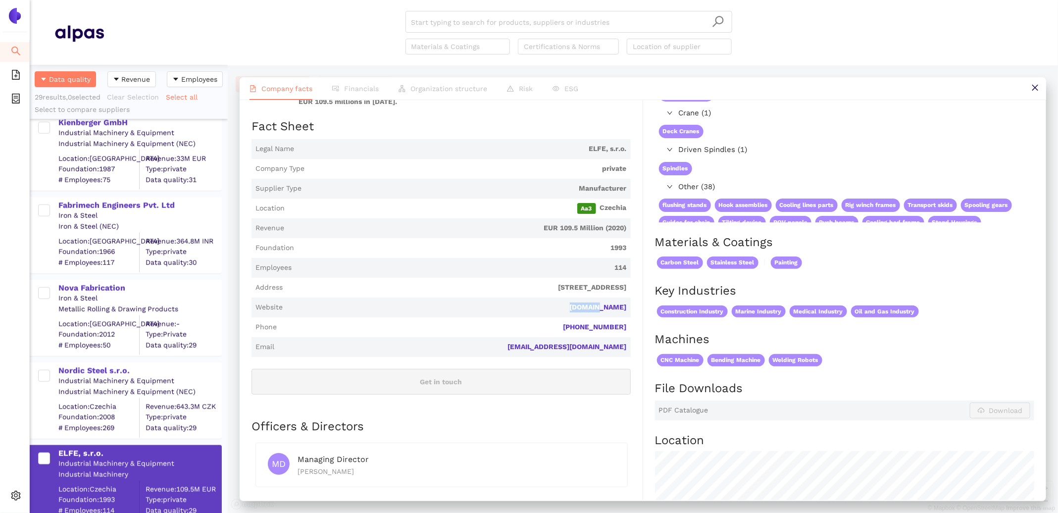
scroll to position [0, 0]
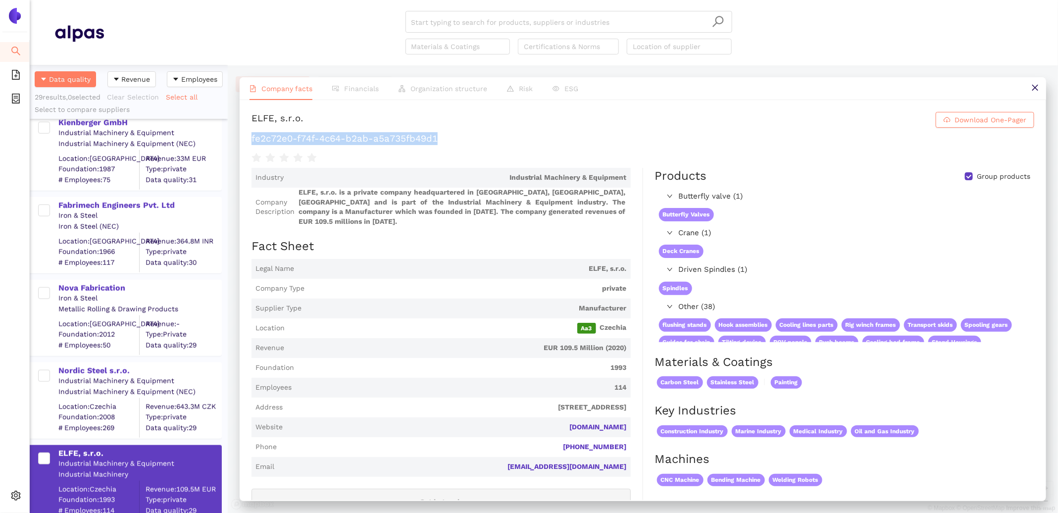
drag, startPoint x: 469, startPoint y: 141, endPoint x: 253, endPoint y: 137, distance: 216.0
click at [253, 137] on h1 "fe2c72e0-f74f-4c64-b2ab-a5a735fb49d1" at bounding box center [643, 138] width 783 height 13
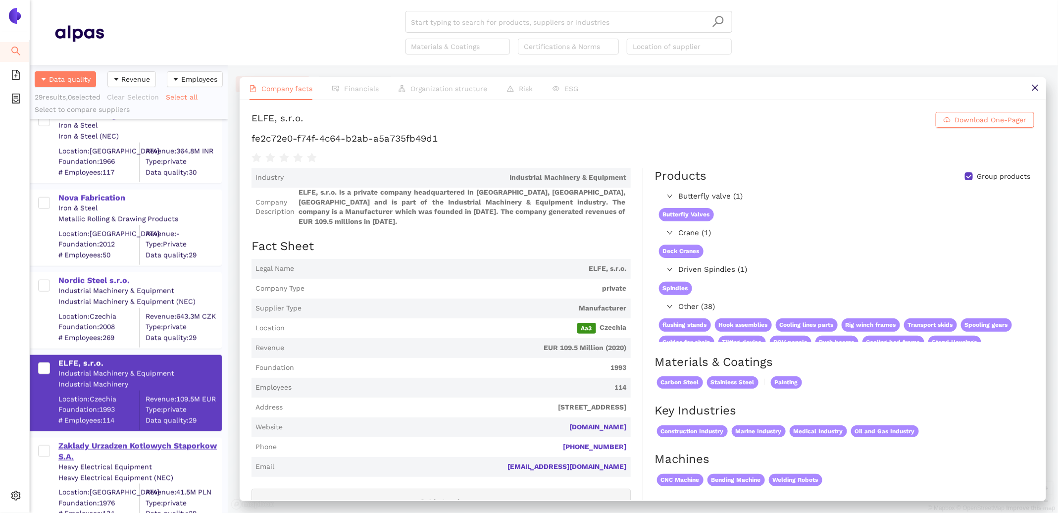
click at [143, 446] on div "Zaklady Urzadzen Kotlowych Staporkow S.A." at bounding box center [139, 452] width 162 height 22
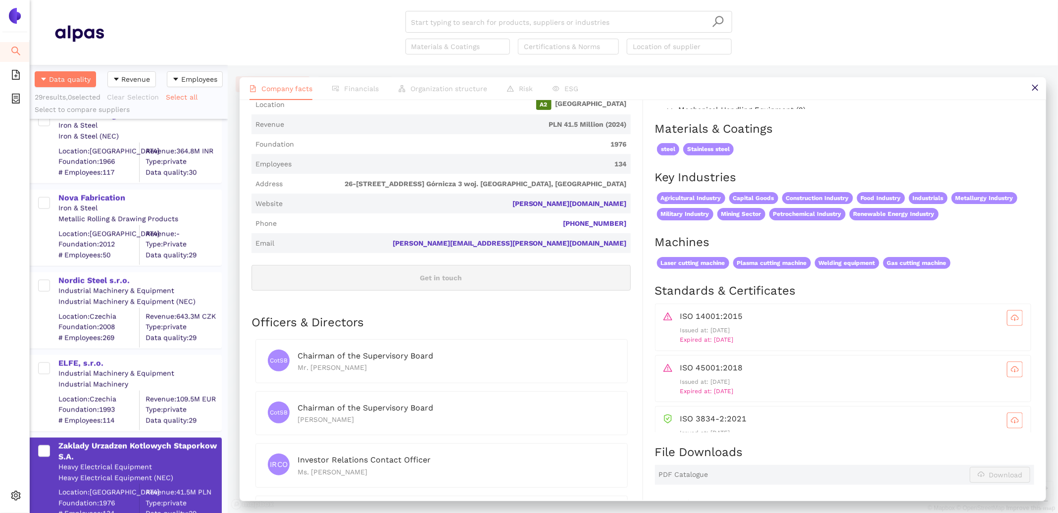
scroll to position [0, 0]
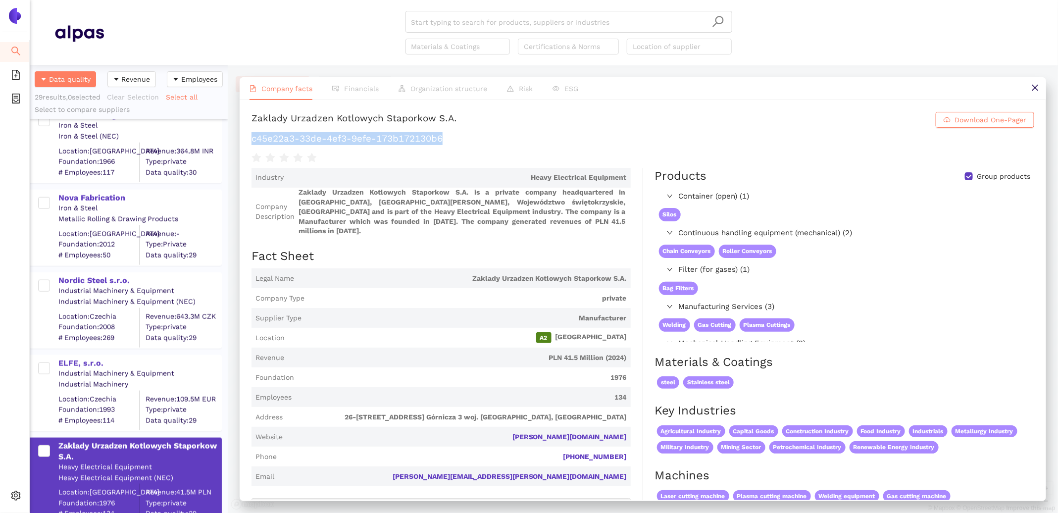
drag, startPoint x: 455, startPoint y: 140, endPoint x: 244, endPoint y: 139, distance: 211.0
click at [244, 139] on div "Zaklady Urzadzen Kotlowych Staporkow S.A. Download One-Pager c45e22a3-33de-4ef3…" at bounding box center [643, 300] width 807 height 400
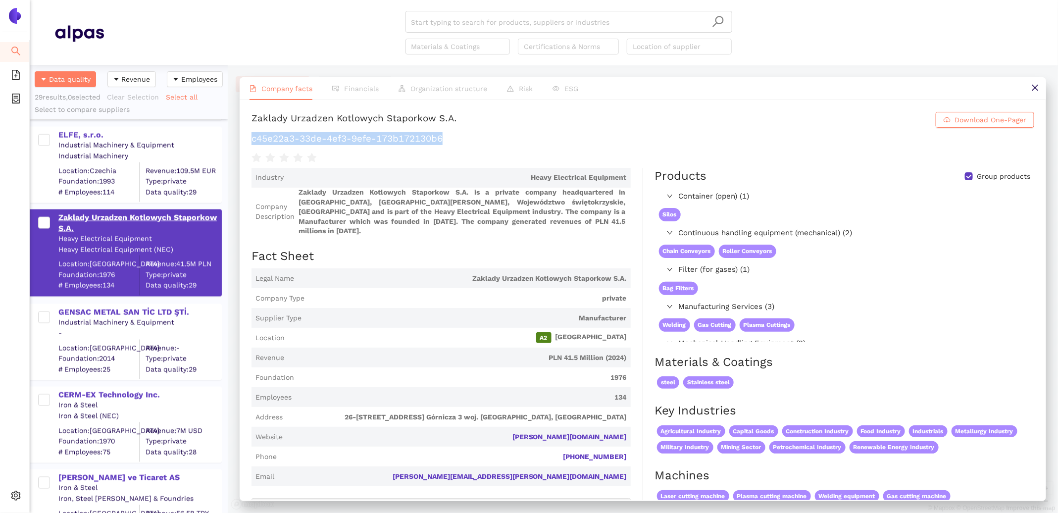
scroll to position [946, 0]
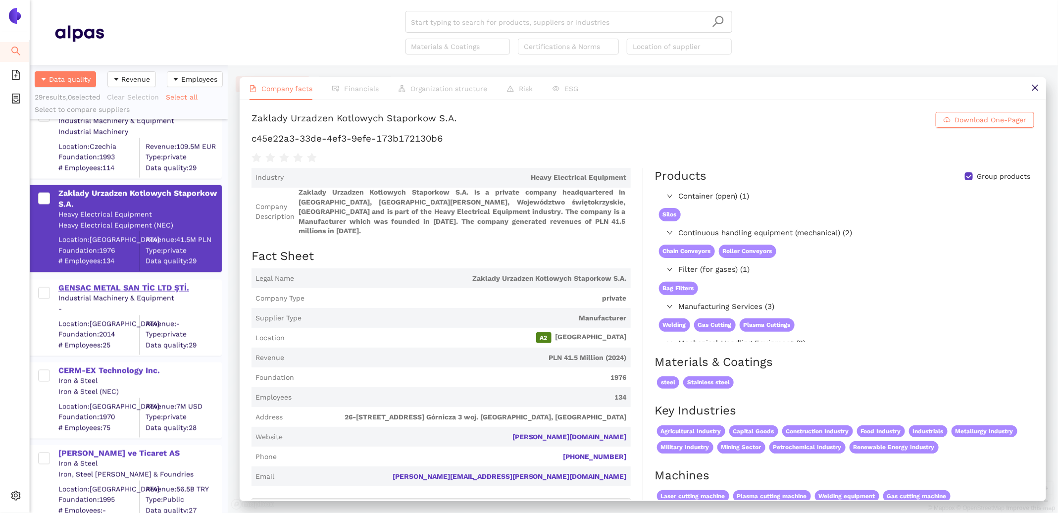
click at [126, 286] on div "GENSAC METAL SAN TİC LTD ŞTİ." at bounding box center [139, 288] width 162 height 11
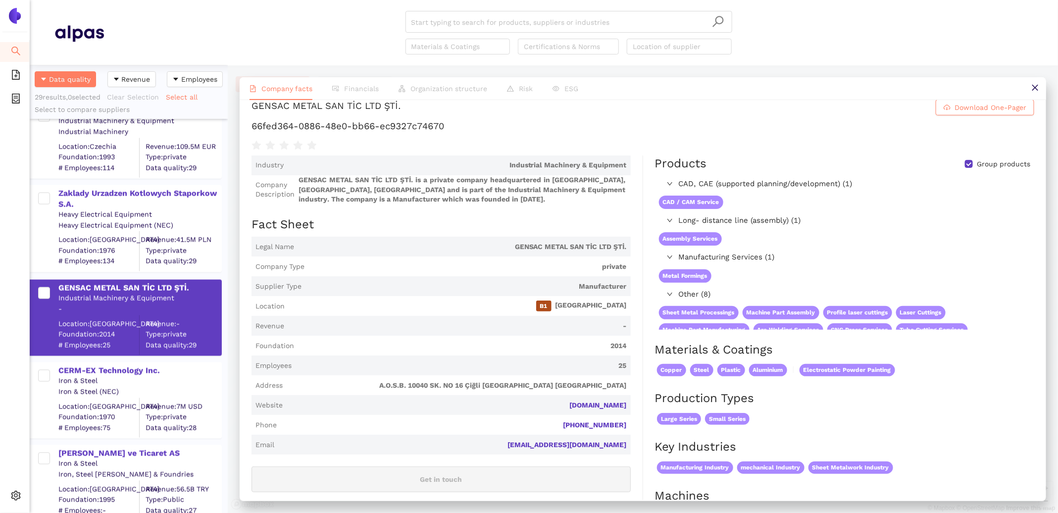
scroll to position [0, 0]
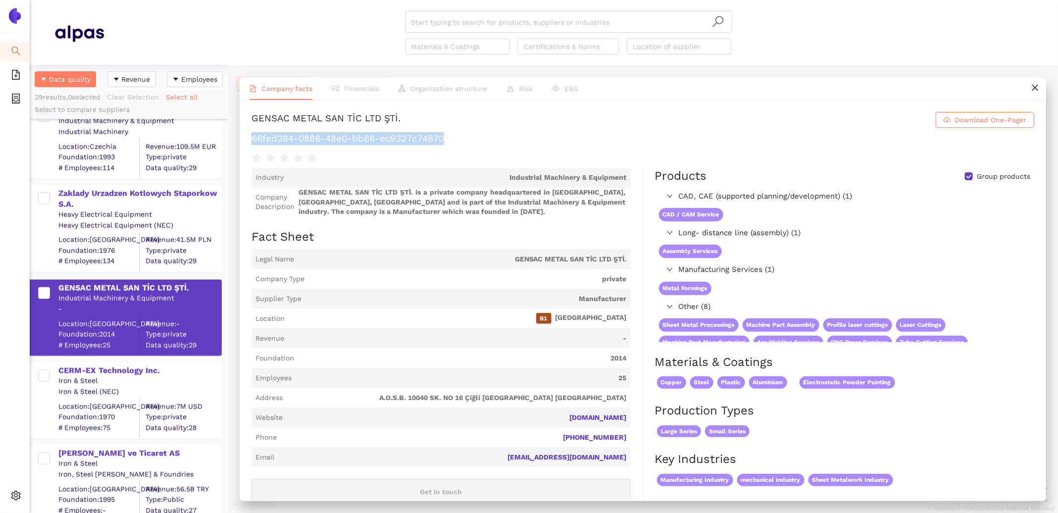
drag, startPoint x: 458, startPoint y: 136, endPoint x: 241, endPoint y: 137, distance: 217.4
click at [241, 137] on div "GENSAC METAL SAN TİC LTD ŞTİ. Download One-Pager 66fed364-0886-48e0-bb66-ec9327…" at bounding box center [643, 300] width 807 height 400
click at [108, 375] on div "CERM-EX Technology Inc." at bounding box center [139, 371] width 162 height 11
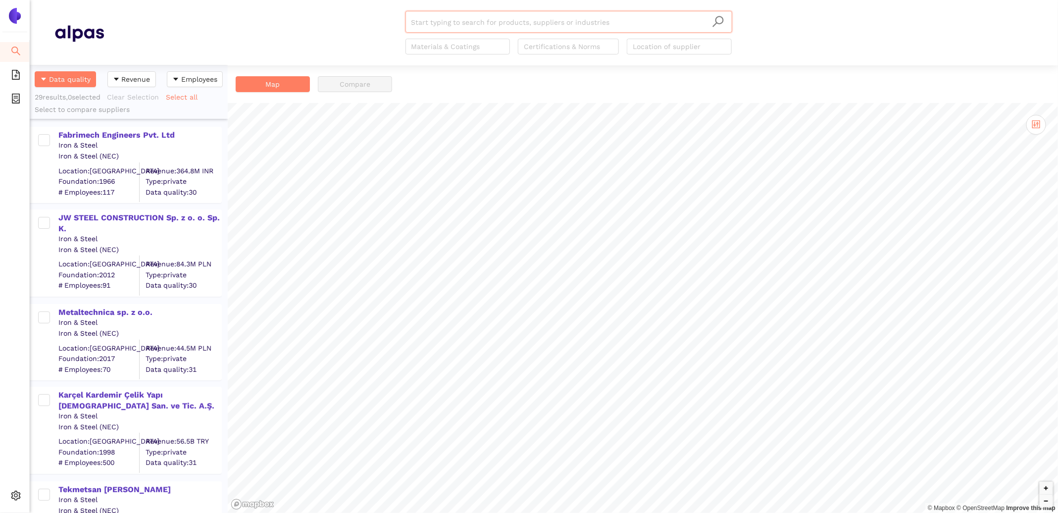
scroll to position [448, 198]
click at [123, 137] on div "Fabrimech Engineers Pvt. Ltd" at bounding box center [139, 135] width 162 height 11
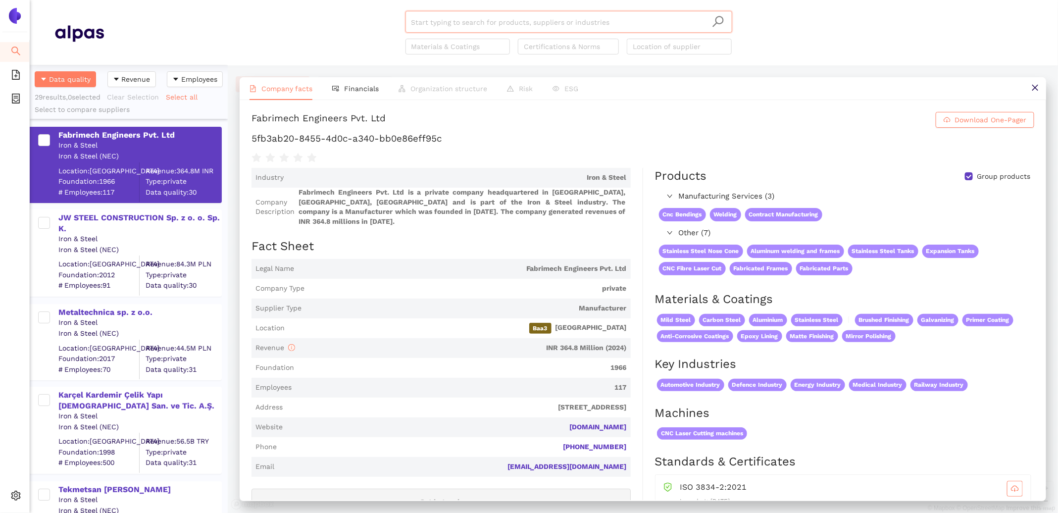
click at [449, 31] on input "search" at bounding box center [569, 22] width 315 height 22
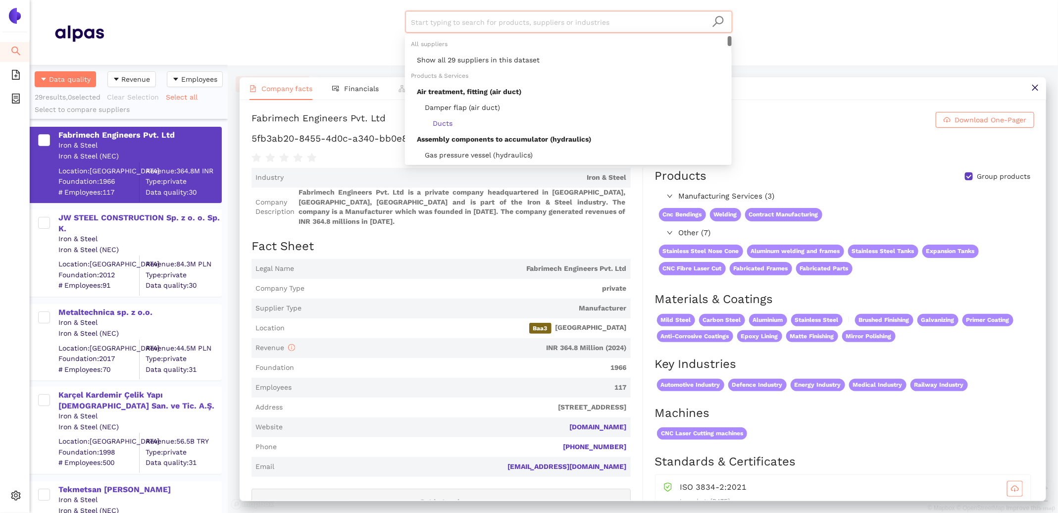
paste input "CADEN [PERSON_NAME]"
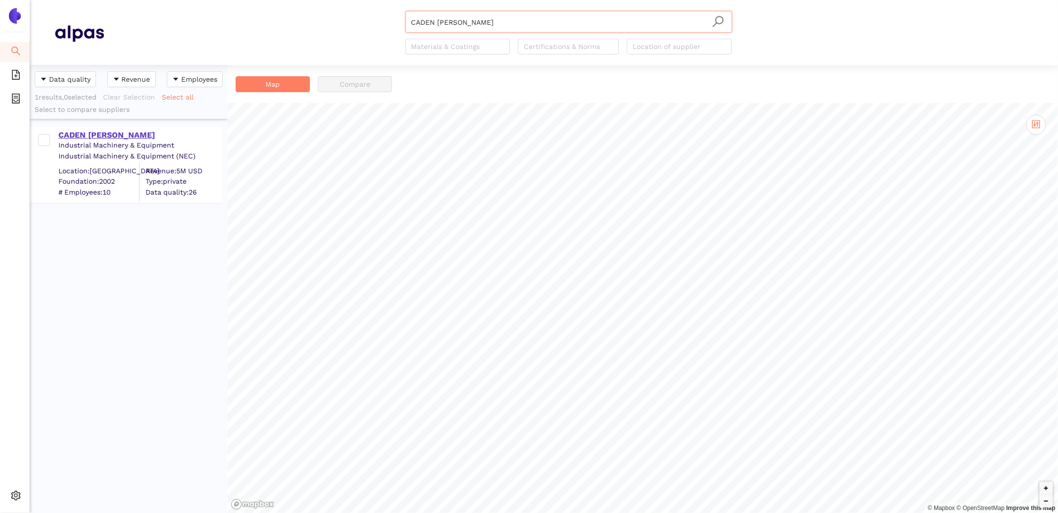
type input "CADEN [PERSON_NAME]"
click at [144, 134] on div "CADEN [PERSON_NAME]" at bounding box center [139, 135] width 162 height 11
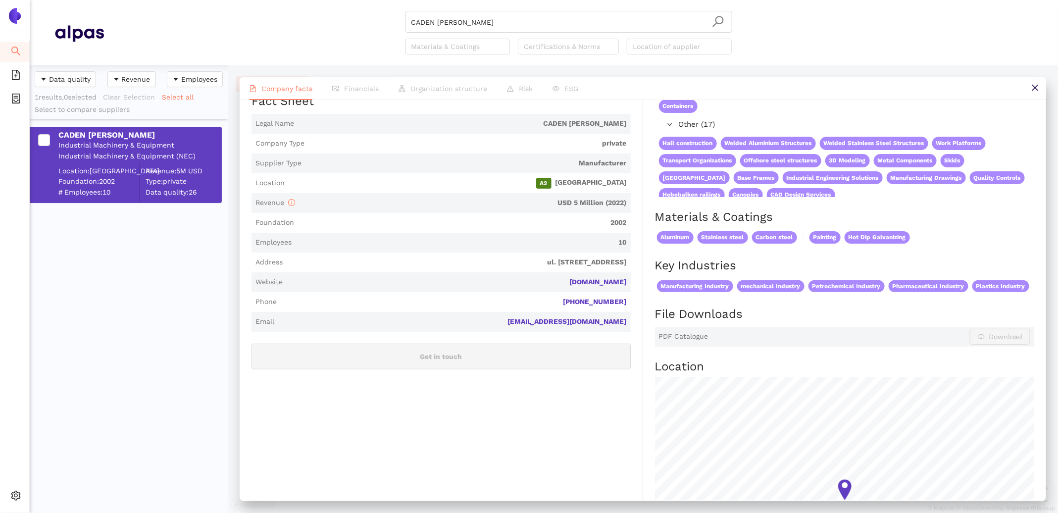
scroll to position [255, 0]
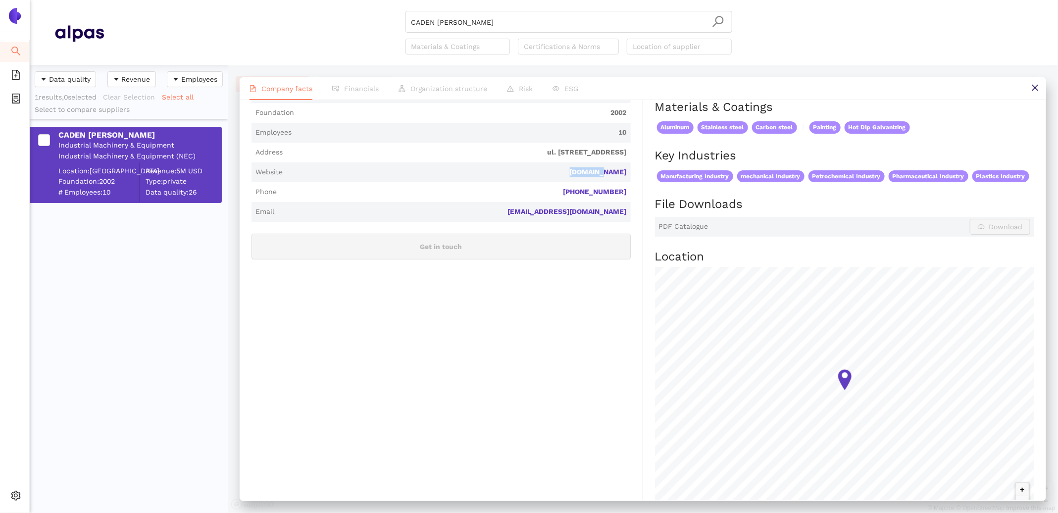
drag, startPoint x: 629, startPoint y: 174, endPoint x: 591, endPoint y: 171, distance: 38.2
click at [591, 172] on span "Website caden.pl" at bounding box center [441, 172] width 379 height 20
copy link "caden.pl"
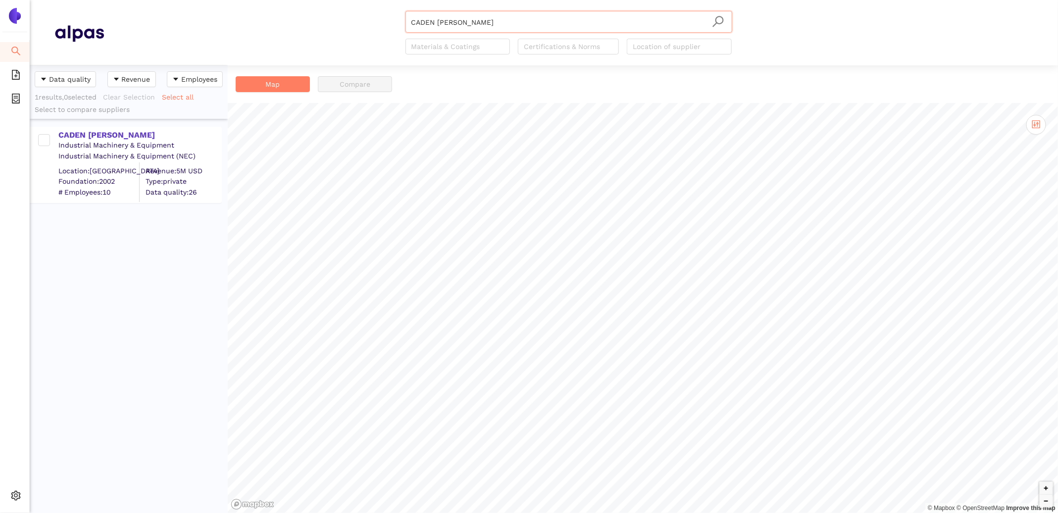
scroll to position [448, 198]
drag, startPoint x: 501, startPoint y: 25, endPoint x: 298, endPoint y: 6, distance: 203.9
click at [298, 6] on header "CADEN [PERSON_NAME] Materials & Coatings Certifications & Norms Location of sup…" at bounding box center [544, 32] width 1029 height 65
click at [469, 29] on input "search" at bounding box center [569, 22] width 315 height 22
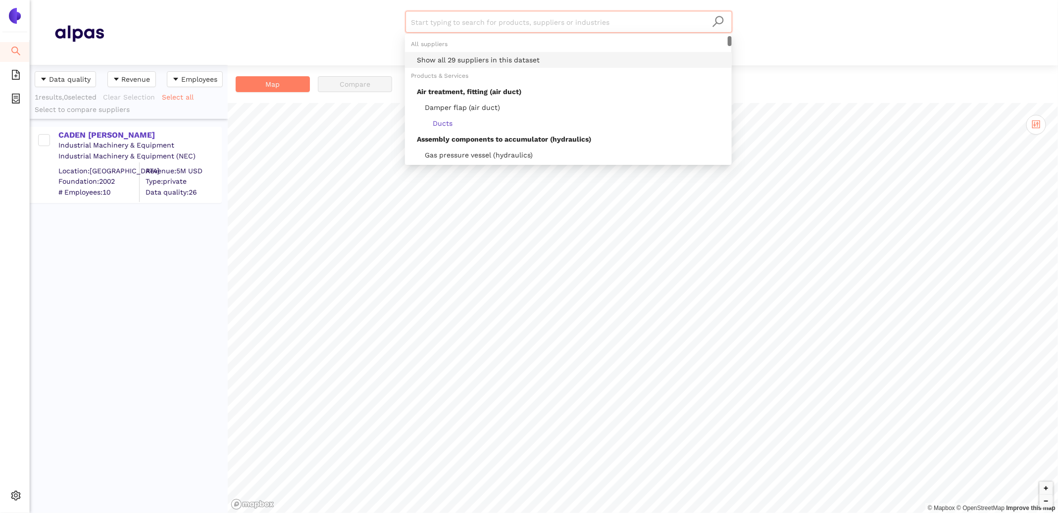
click at [481, 59] on div "Show all 29 suppliers in this dataset" at bounding box center [571, 59] width 309 height 11
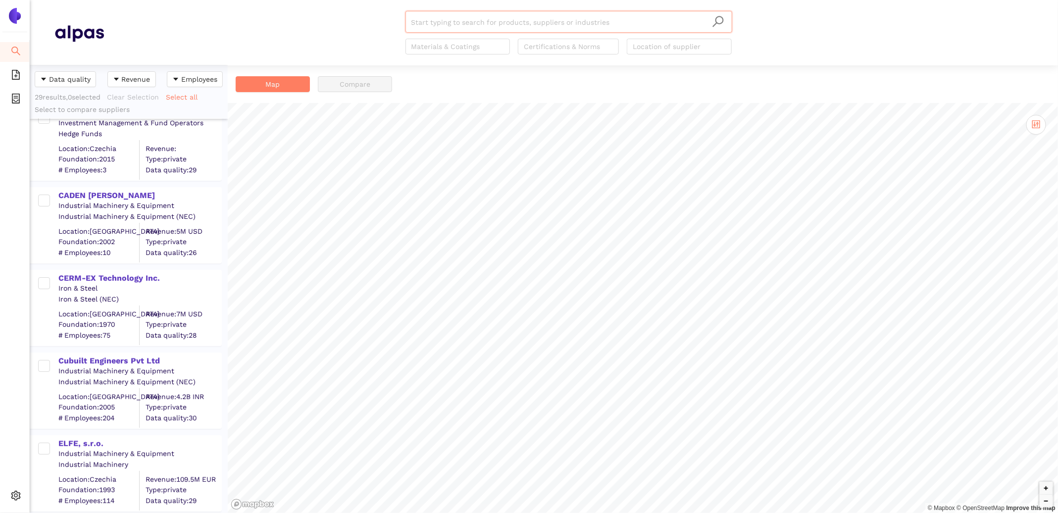
scroll to position [157, 0]
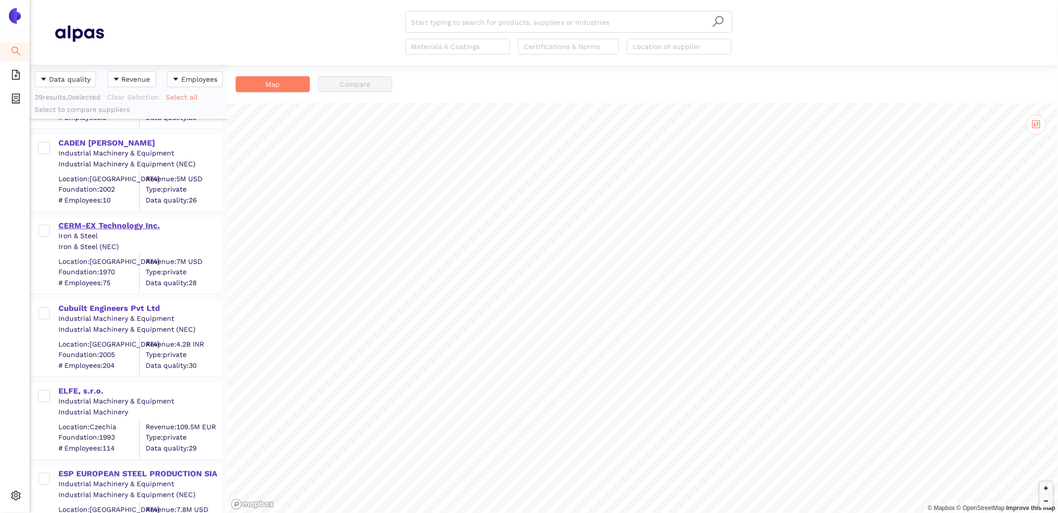
click at [105, 227] on div "CERM-EX Technology Inc." at bounding box center [139, 225] width 162 height 11
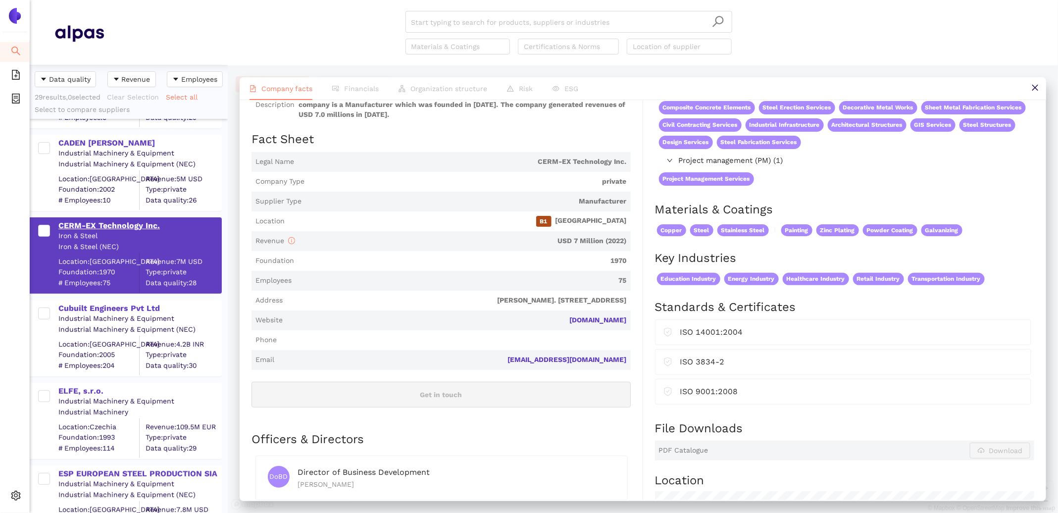
scroll to position [0, 0]
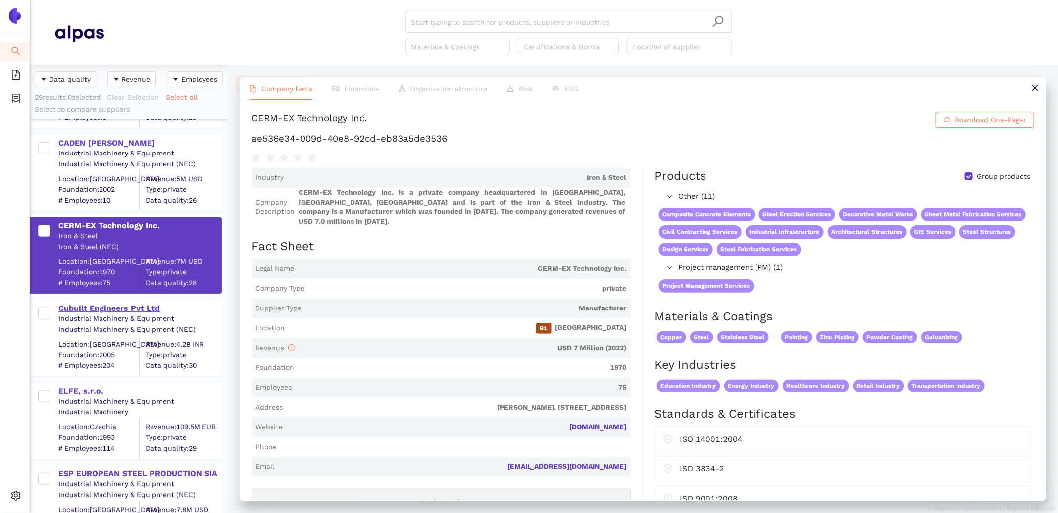
click at [114, 307] on div "Cubuilt Engineers Pvt Ltd" at bounding box center [139, 308] width 162 height 11
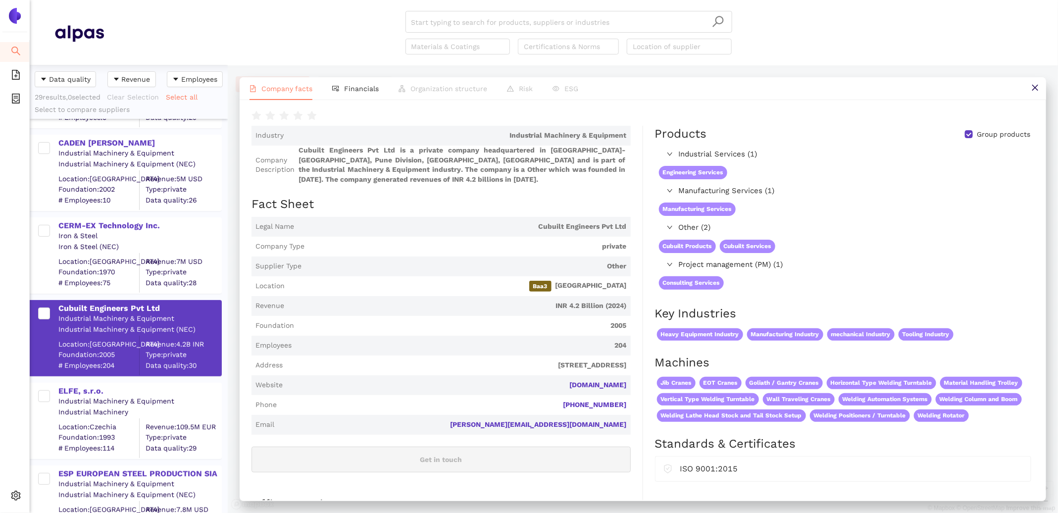
scroll to position [35, 0]
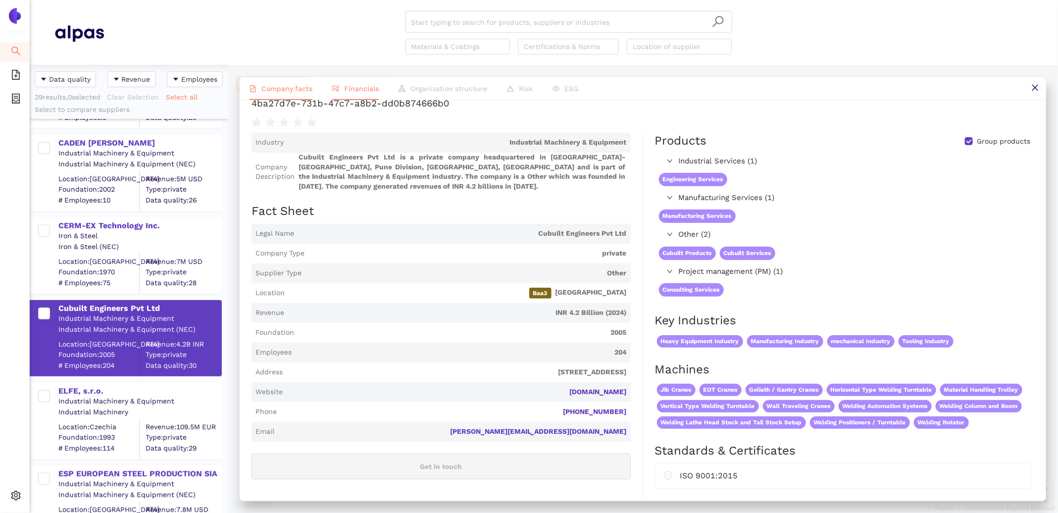
click at [334, 91] on icon "fund-view" at bounding box center [335, 88] width 7 height 7
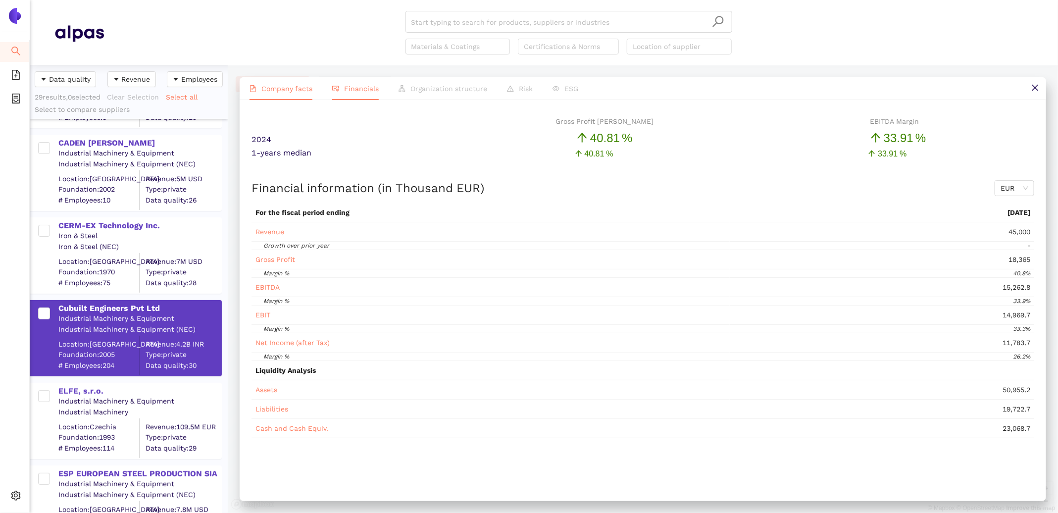
click at [270, 91] on span "Company facts" at bounding box center [287, 89] width 51 height 8
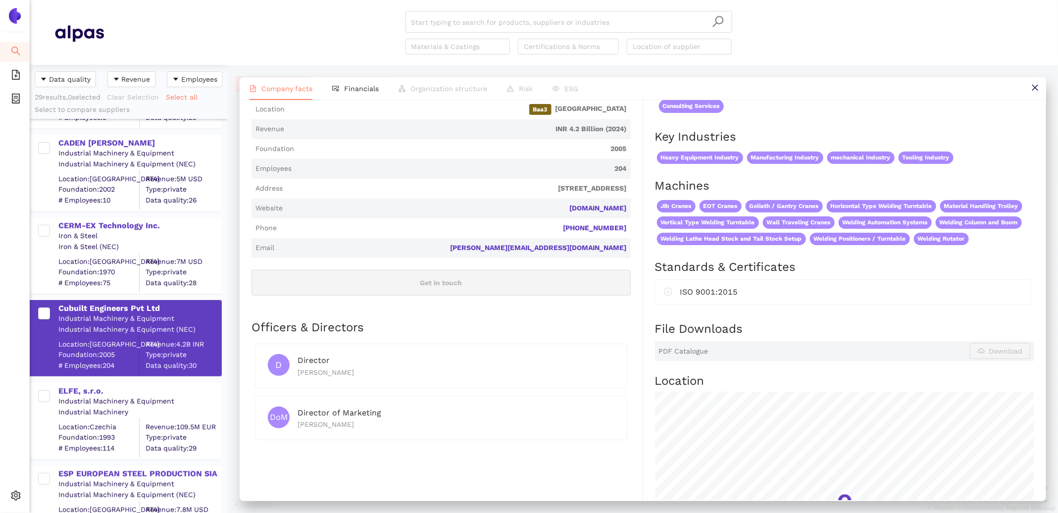
scroll to position [0, 0]
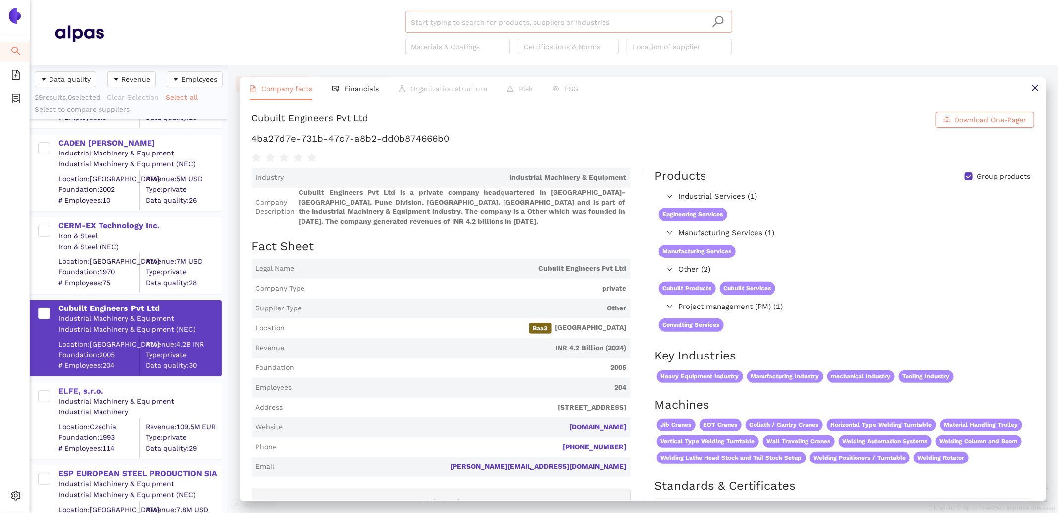
click at [467, 27] on input "search" at bounding box center [569, 22] width 315 height 22
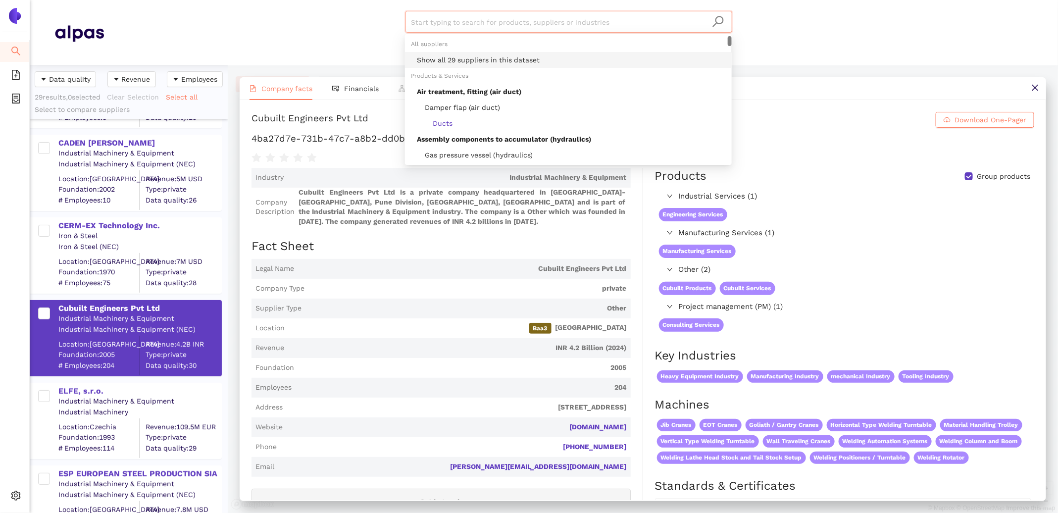
paste input "NOVELTY STEEL"
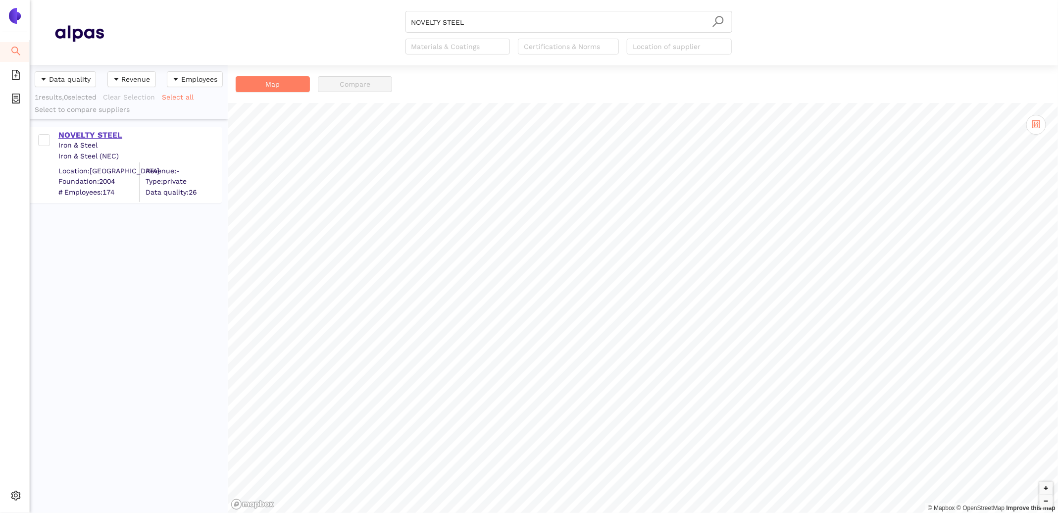
click at [82, 134] on div "NOVELTY STEEL" at bounding box center [139, 135] width 162 height 11
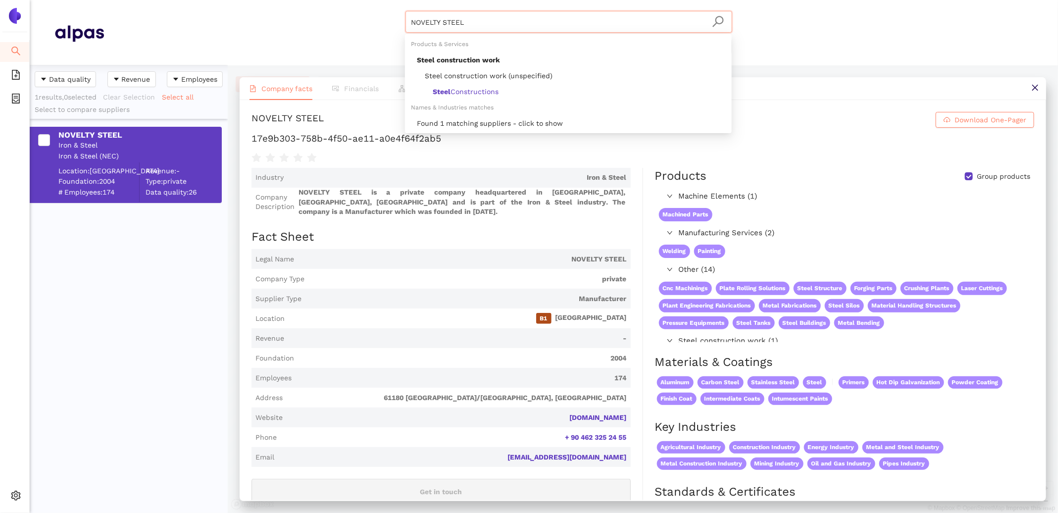
drag, startPoint x: 478, startPoint y: 23, endPoint x: 364, endPoint y: 8, distance: 115.9
click at [370, 10] on header "NOVELTY STEEL Materials & Coatings Certifications & Norms Location of supplier" at bounding box center [544, 32] width 1029 height 65
paste input "HITEC Metal Sdn Bhd"
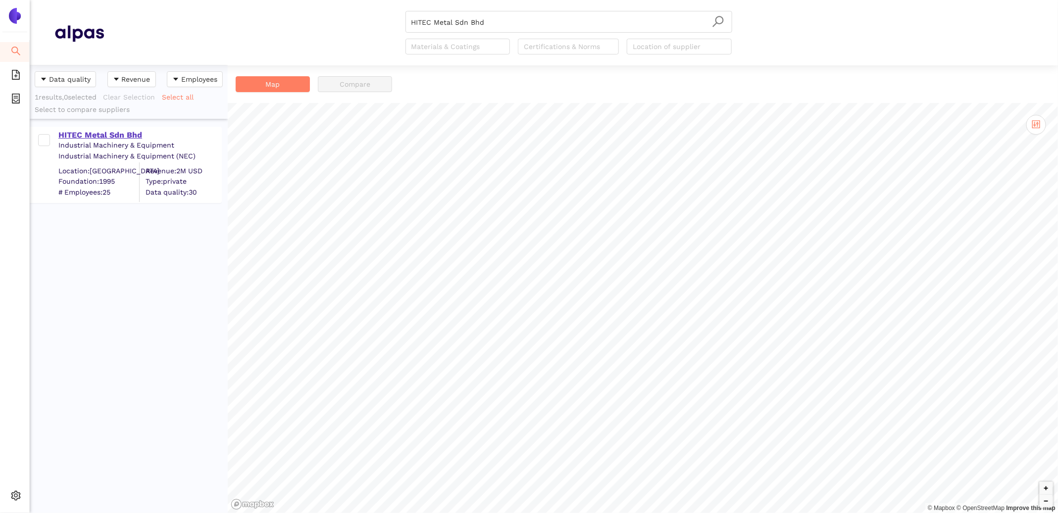
click at [101, 135] on div "HITEC Metal Sdn Bhd" at bounding box center [139, 135] width 162 height 11
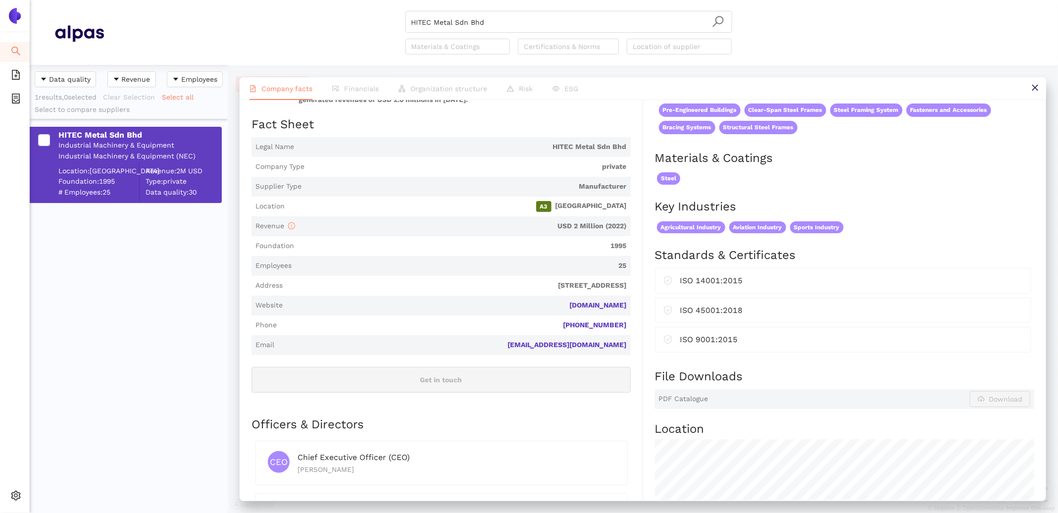
scroll to position [122, 0]
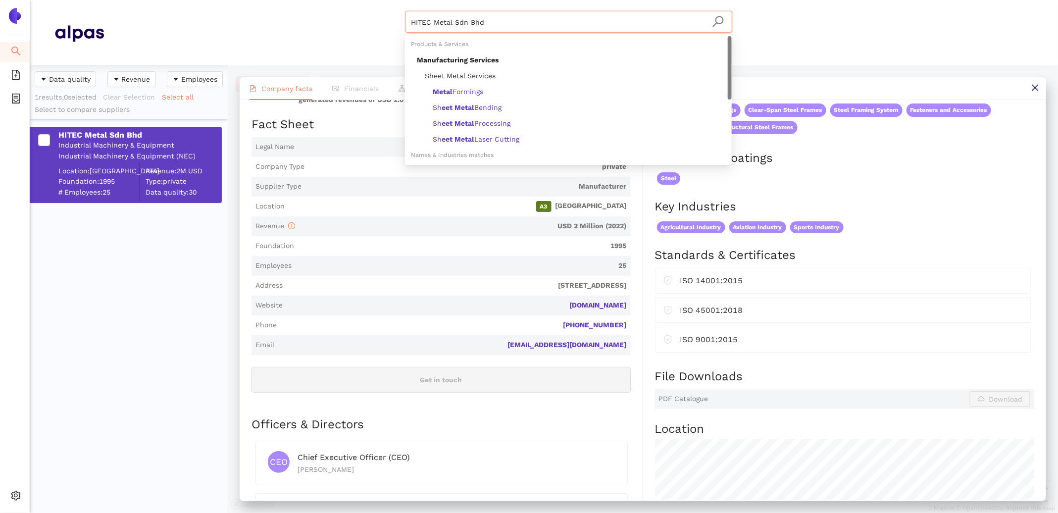
drag, startPoint x: 501, startPoint y: 24, endPoint x: 302, endPoint y: 13, distance: 199.4
click at [302, 13] on div "HITEC Metal Sdn Bhd Materials & Coatings Certifications & Norms Location of sup…" at bounding box center [569, 33] width 930 height 44
paste input "JW STEEL CONSTRUCTION Sp. z o. o. Sp. K."
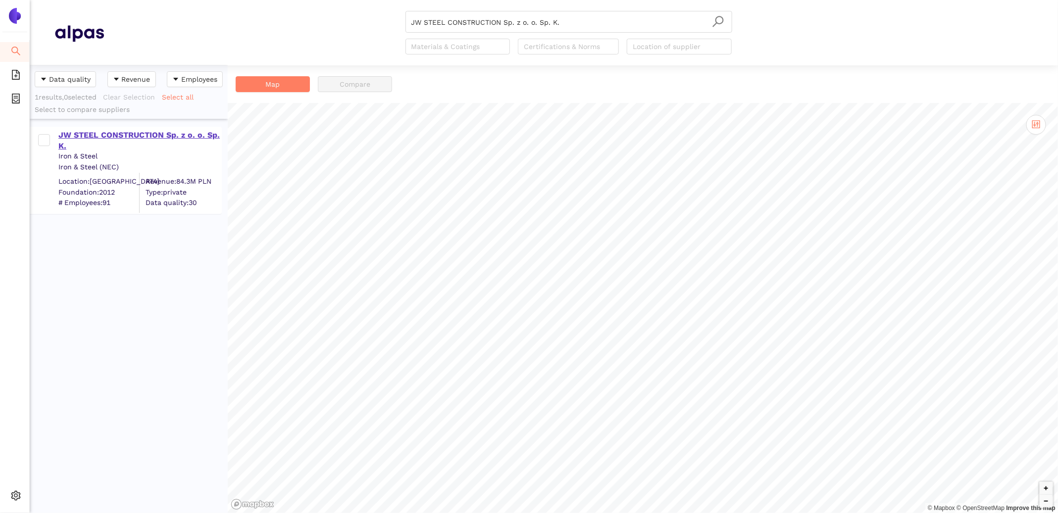
click at [108, 134] on div "JW STEEL CONSTRUCTION Sp. z o. o. Sp. K." at bounding box center [139, 141] width 162 height 22
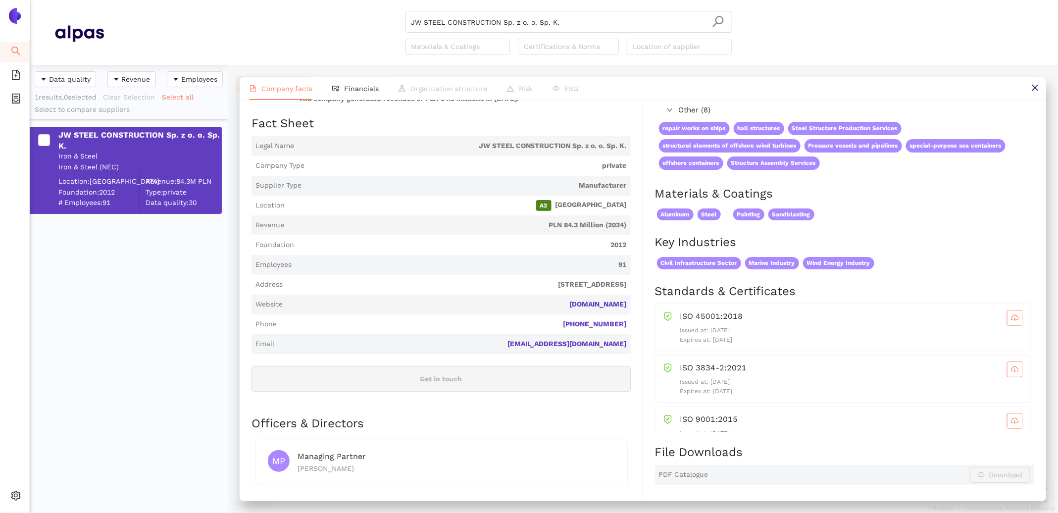
scroll to position [122, 0]
click at [358, 93] on li "Financials" at bounding box center [355, 88] width 66 height 23
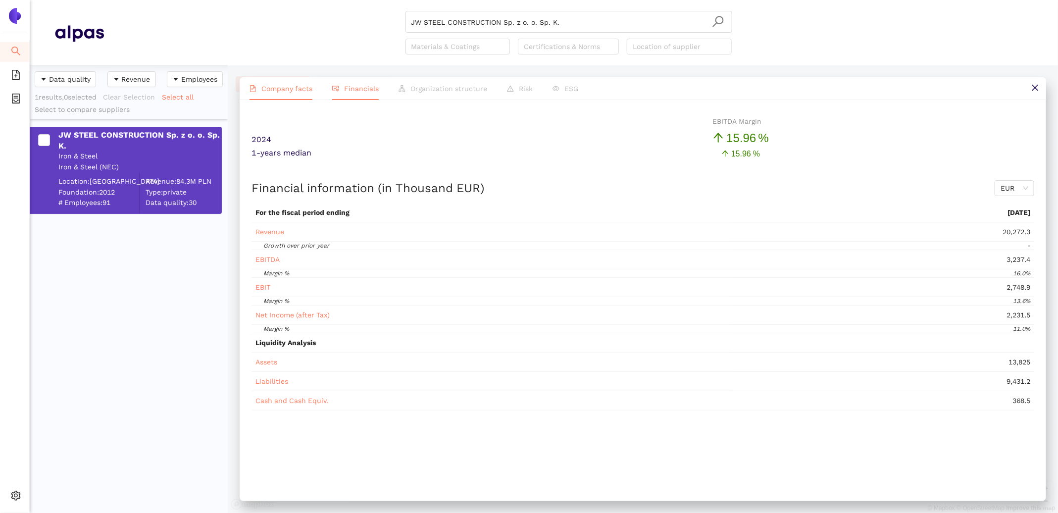
click at [302, 88] on span "Company facts" at bounding box center [287, 89] width 51 height 8
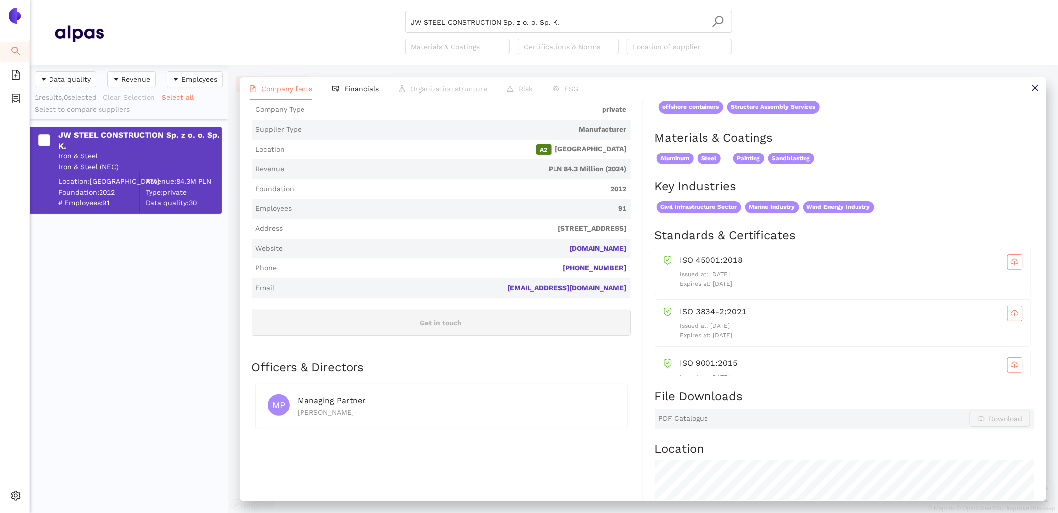
scroll to position [219, 0]
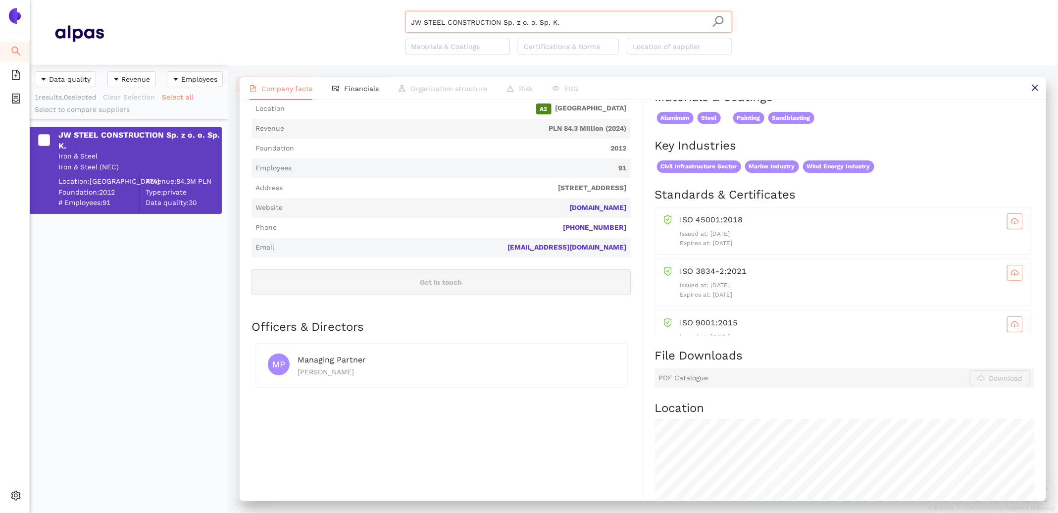
drag, startPoint x: 565, startPoint y: 23, endPoint x: 316, endPoint y: -13, distance: 250.7
click at [316, 0] on html "Search eSourcing Templates eSourcing Projects Settings JW STEEL CONSTRUCTION Sp…" at bounding box center [529, 256] width 1058 height 513
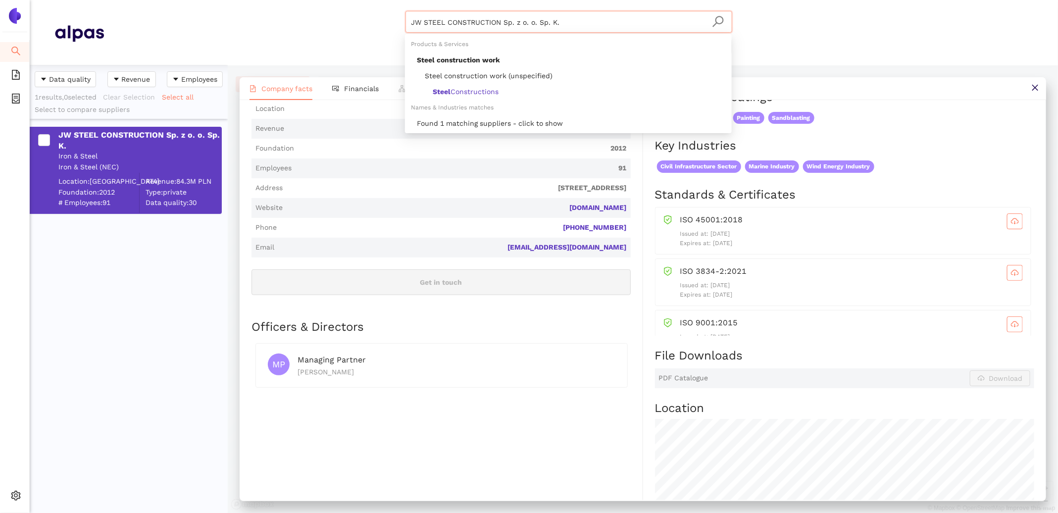
paste input "Unidez Sp. z o. o"
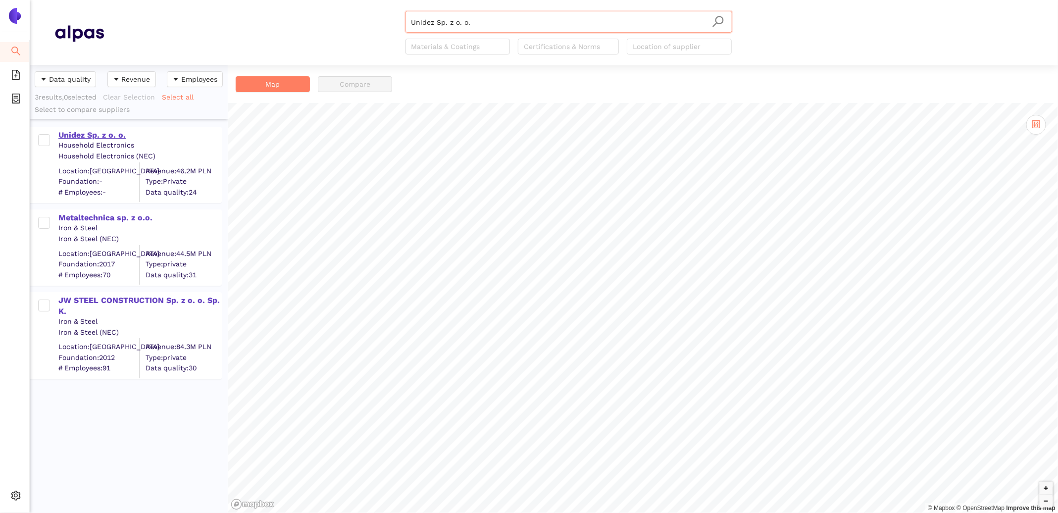
click at [86, 133] on div "Unidez Sp. z o. o." at bounding box center [139, 135] width 162 height 11
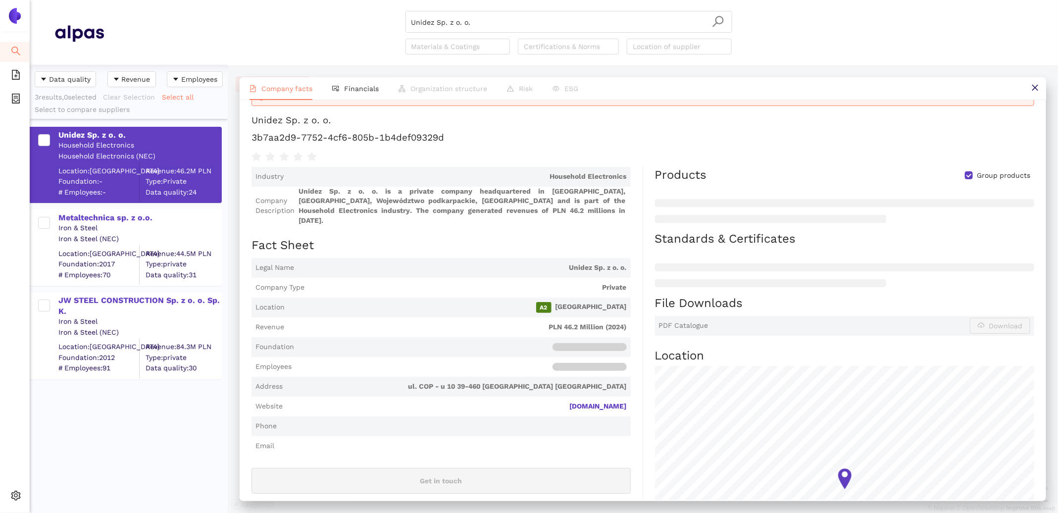
scroll to position [29, 0]
drag, startPoint x: 481, startPoint y: 24, endPoint x: 329, endPoint y: 0, distance: 153.9
click at [336, 2] on header "Unidez Sp. z o. o. Materials & Coatings Certifications & Norms Location of supp…" at bounding box center [544, 32] width 1029 height 65
paste input "Anacot Capital a.s"
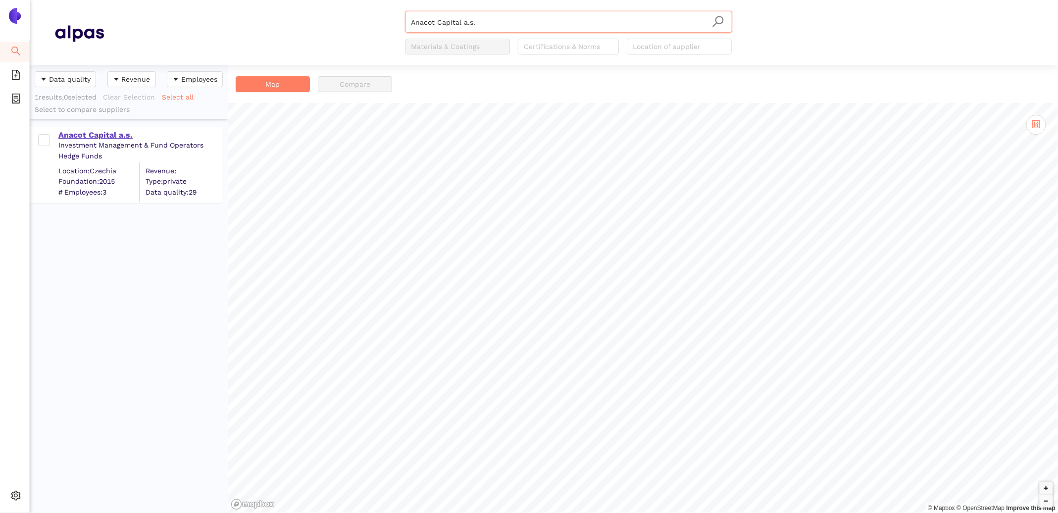
click at [107, 135] on div "Anacot Capital a.s." at bounding box center [139, 135] width 162 height 11
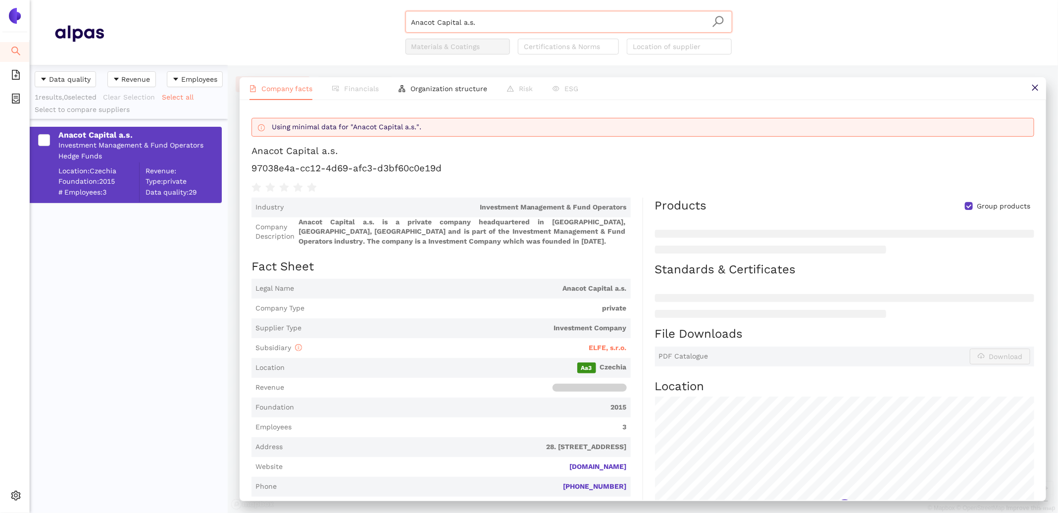
drag, startPoint x: 483, startPoint y: 27, endPoint x: 290, endPoint y: 22, distance: 193.2
click at [298, 23] on div "Anacot Capital a.s. Materials & Coatings Certifications & Norms Location of sup…" at bounding box center [569, 33] width 930 height 44
paste input "[PERSON_NAME] ve Ticaret AS"
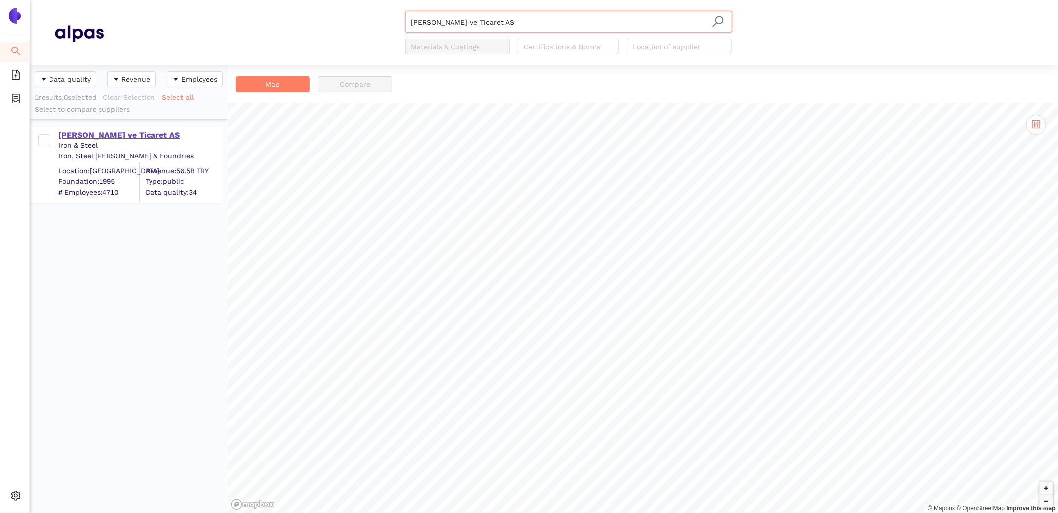
type input "[PERSON_NAME] ve Ticaret AS"
click at [183, 141] on div "[PERSON_NAME] ve Ticaret AS" at bounding box center [139, 135] width 162 height 11
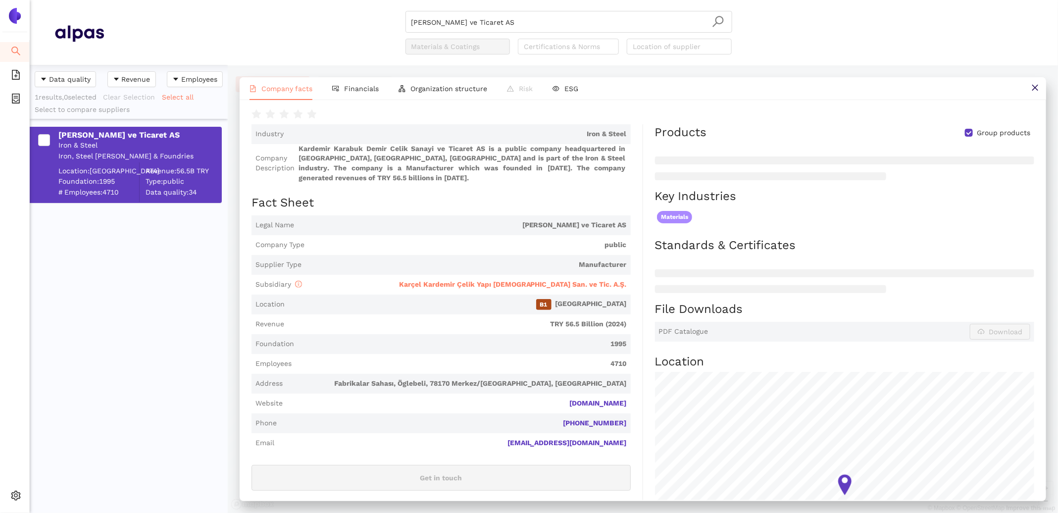
scroll to position [82, 0]
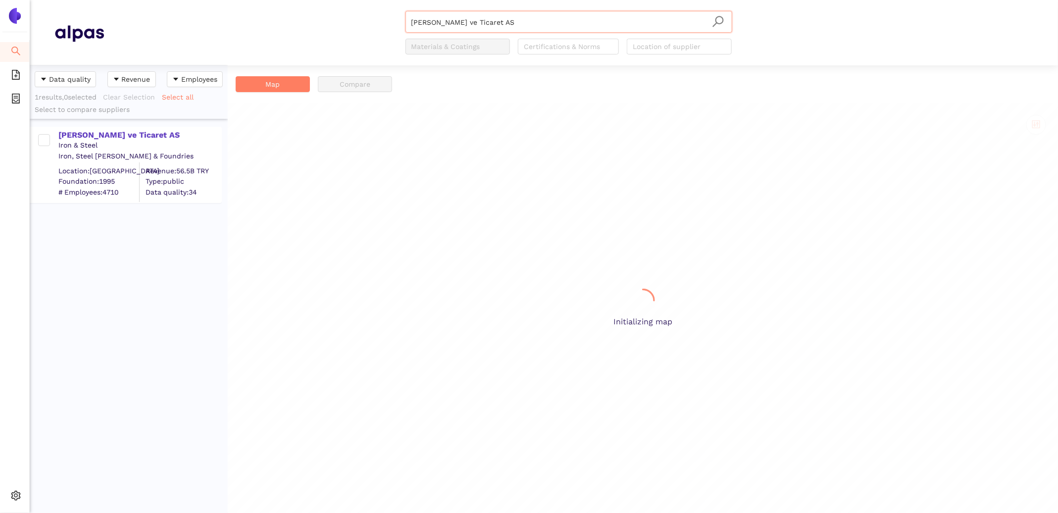
scroll to position [448, 198]
drag, startPoint x: 584, startPoint y: 22, endPoint x: 306, endPoint y: 21, distance: 278.8
click at [324, 21] on div "Kardemir Karabuk [PERSON_NAME] ve Ticaret AS Materials & Coatings Certification…" at bounding box center [569, 33] width 930 height 44
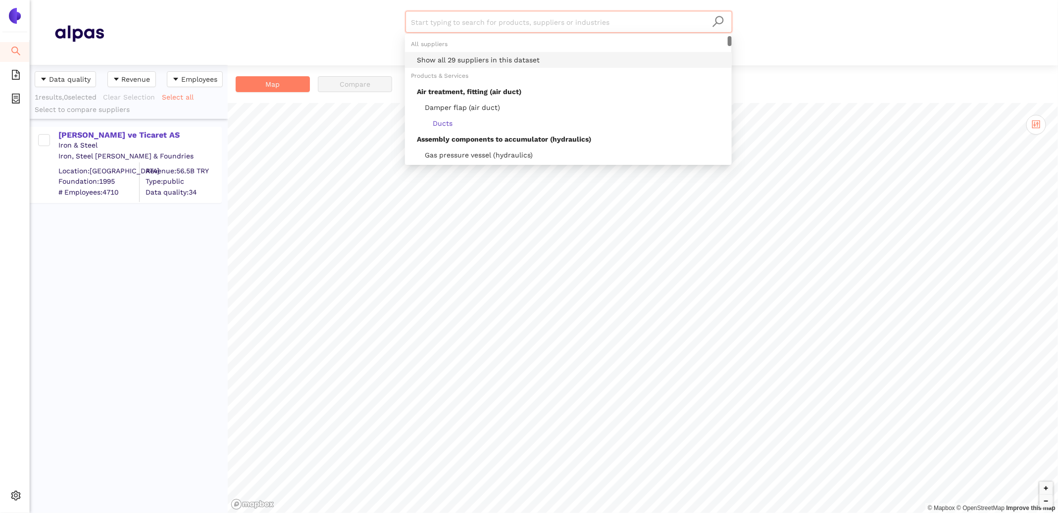
click at [465, 60] on div "Show all 29 suppliers in this dataset" at bounding box center [571, 59] width 309 height 11
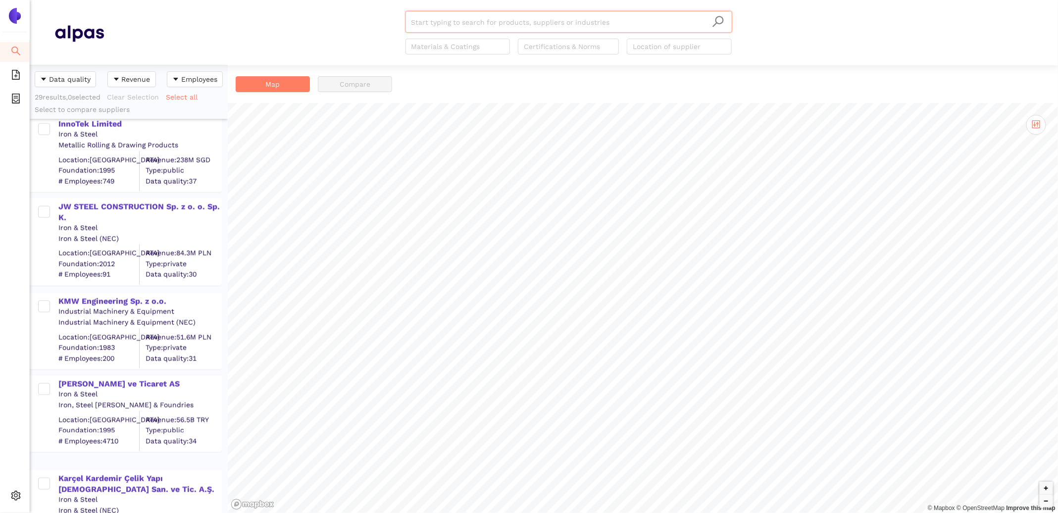
scroll to position [944, 0]
paste input "Unidez Sp. z o. o."
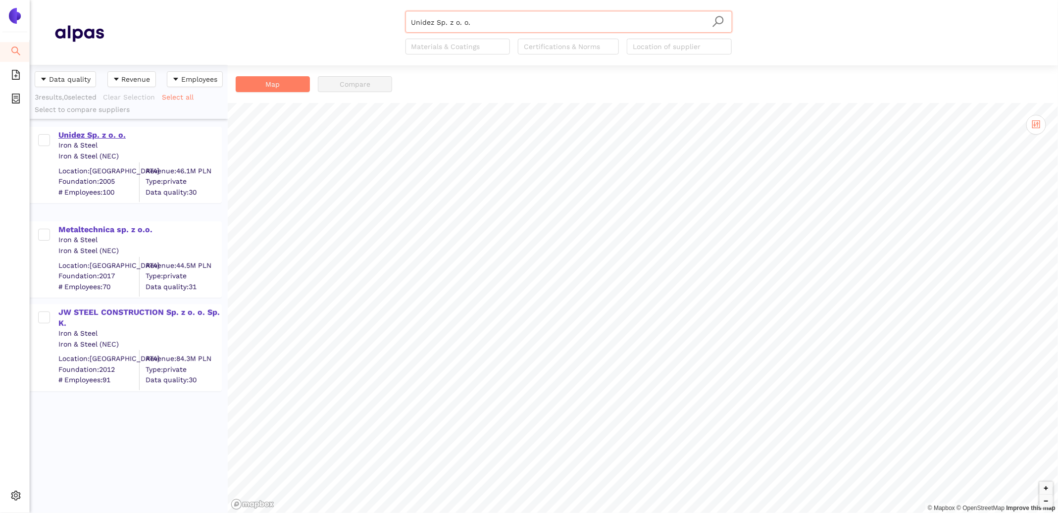
click at [81, 132] on div "Unidez Sp. z o. o." at bounding box center [139, 135] width 162 height 11
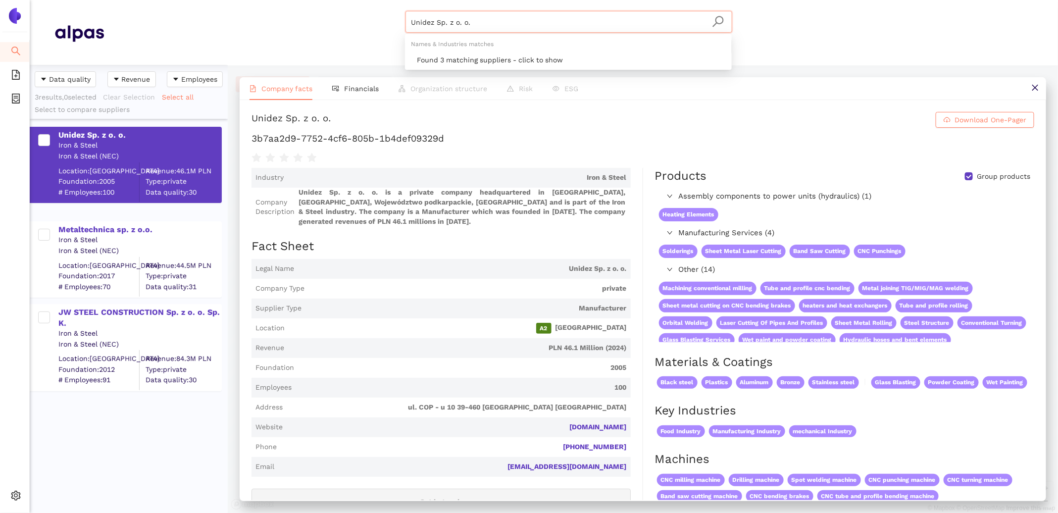
drag, startPoint x: 494, startPoint y: 26, endPoint x: 321, endPoint y: 14, distance: 172.8
click at [334, 17] on div "Unidez Sp. z o. o. Materials & Coatings Certifications & Norms Location of supp…" at bounding box center [569, 33] width 930 height 44
paste input "Tekmetsan [PERSON_NAME]"
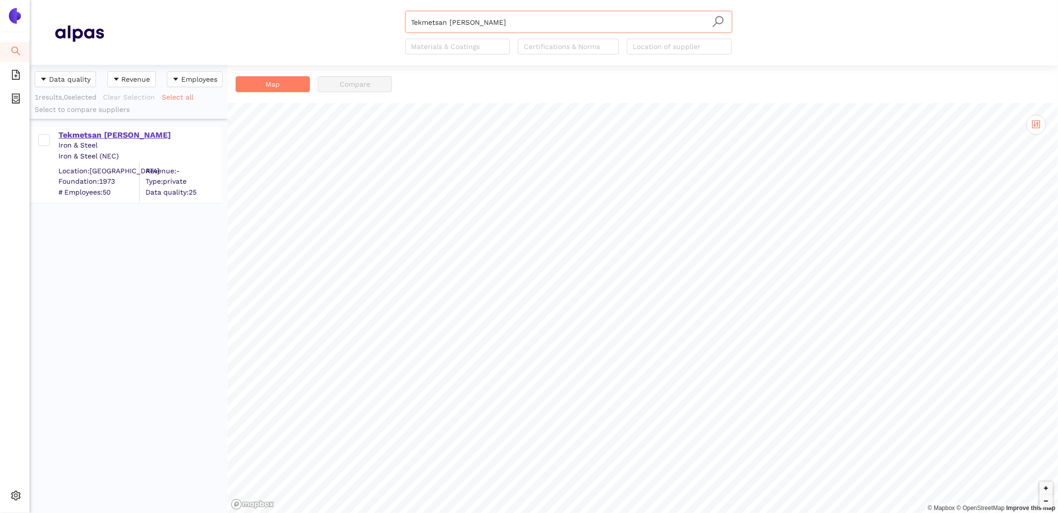
click at [114, 135] on div "Tekmetsan [PERSON_NAME]" at bounding box center [139, 135] width 162 height 11
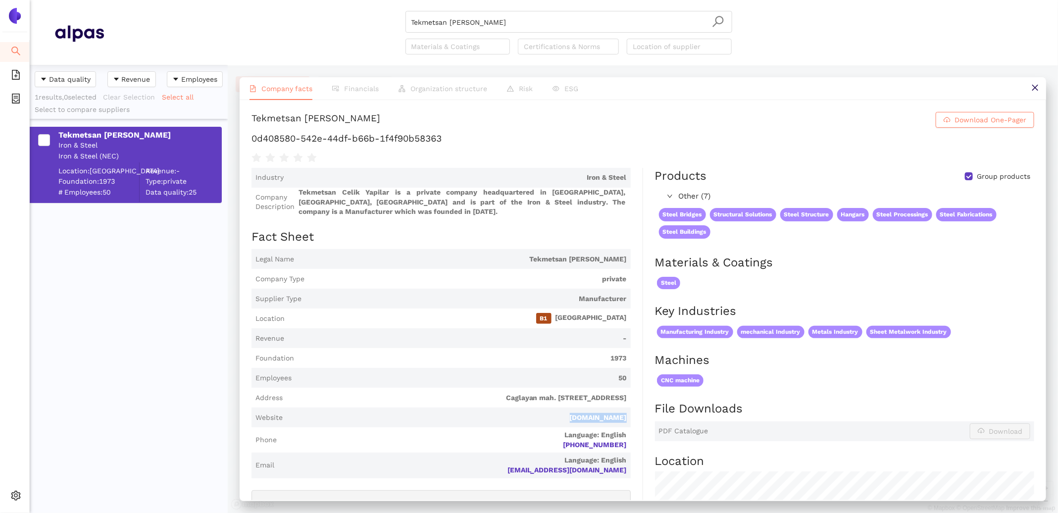
drag, startPoint x: 627, startPoint y: 418, endPoint x: 571, endPoint y: 418, distance: 56.0
click at [571, 418] on span "Website [DOMAIN_NAME]" at bounding box center [441, 418] width 379 height 20
copy link "[DOMAIN_NAME]"
drag, startPoint x: 504, startPoint y: 22, endPoint x: 357, endPoint y: -3, distance: 148.8
click at [357, 0] on html "Search eSourcing Templates eSourcing Projects Settings Tekmetsan Celik Yapilar …" at bounding box center [529, 256] width 1058 height 513
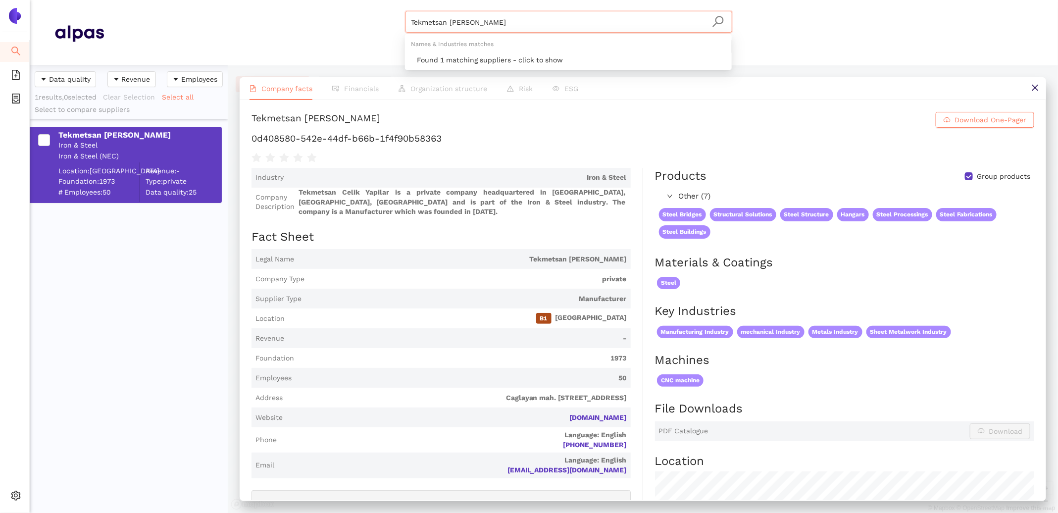
paste input "[PERSON_NAME] Engineering Pvt. Ltd."
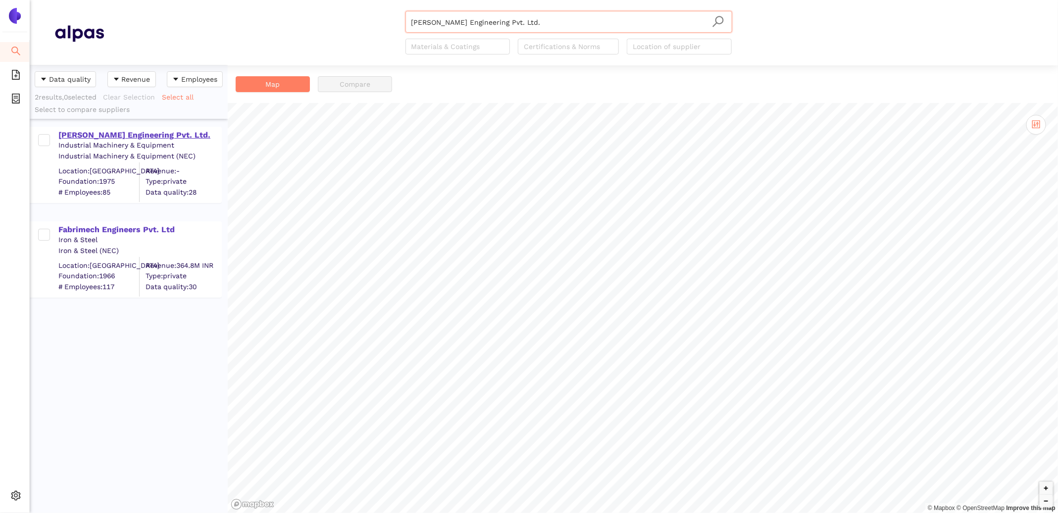
type input "[PERSON_NAME] Engineering Pvt. Ltd."
click at [114, 131] on div "[PERSON_NAME] Engineering Pvt. Ltd." at bounding box center [139, 135] width 162 height 11
